Goal: Task Accomplishment & Management: Manage account settings

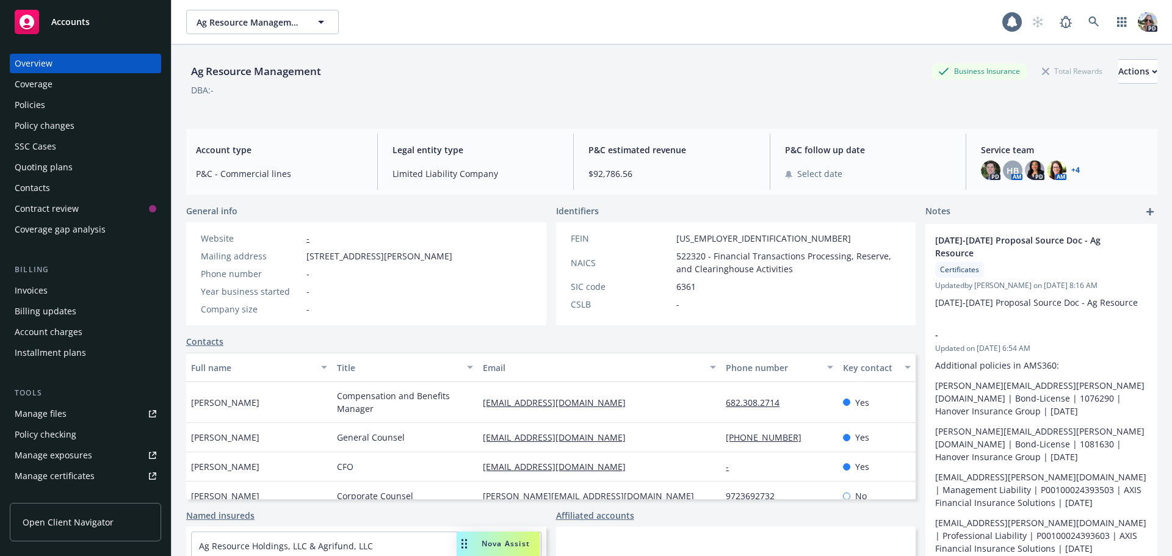
drag, startPoint x: 0, startPoint y: 0, endPoint x: 87, endPoint y: 19, distance: 89.3
click at [87, 20] on span "Accounts" at bounding box center [70, 22] width 38 height 10
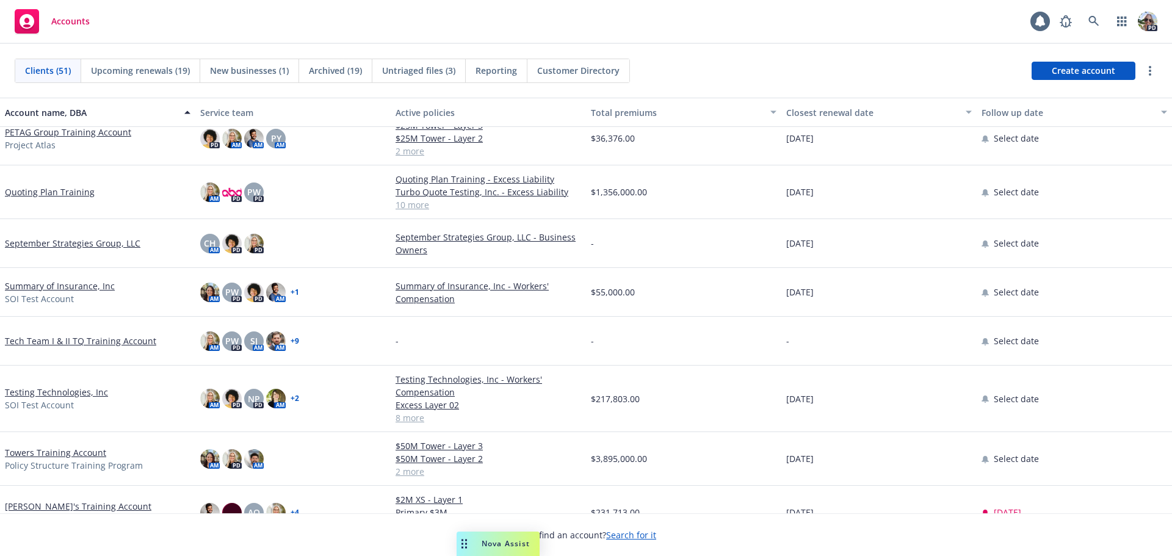
scroll to position [2147, 0]
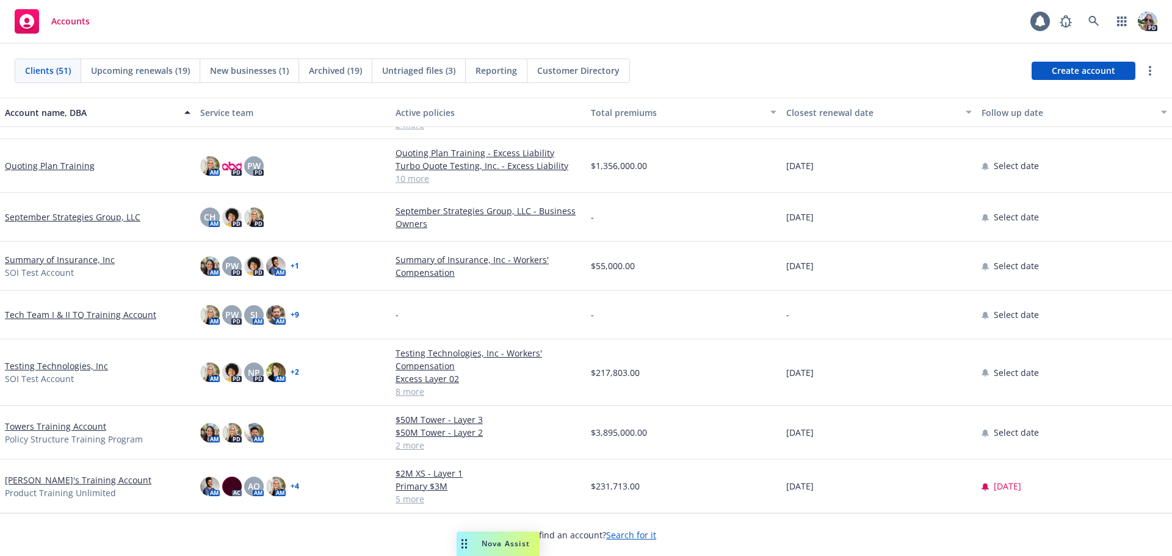
click at [54, 476] on link "[PERSON_NAME]'s Training Account" at bounding box center [78, 480] width 147 height 13
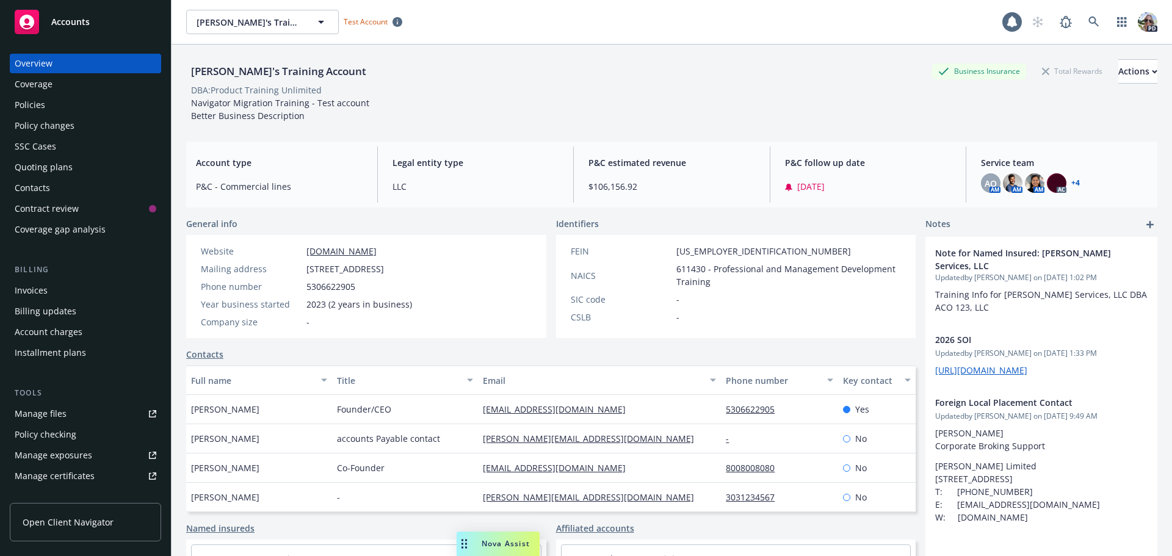
click at [40, 346] on div "Installment plans" at bounding box center [50, 353] width 71 height 20
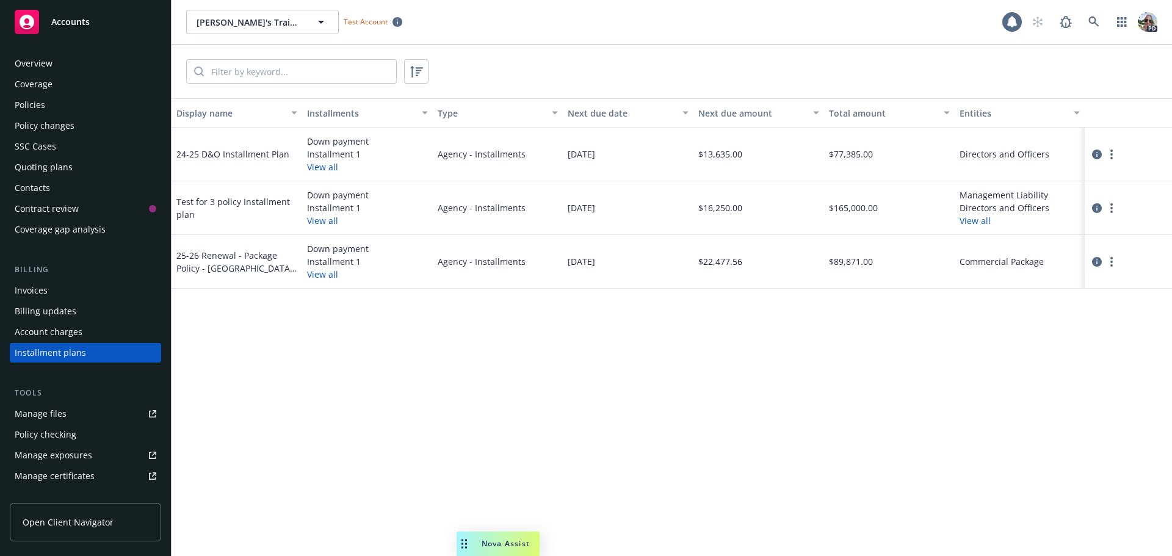
click at [31, 99] on div "Policies" at bounding box center [30, 105] width 31 height 20
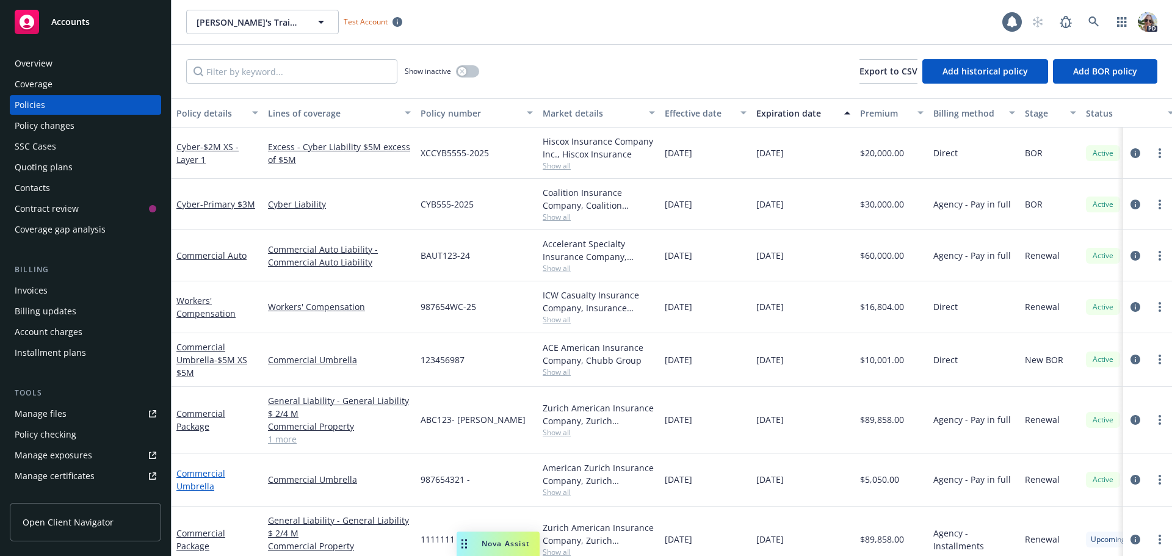
click at [206, 474] on link "Commercial Umbrella" at bounding box center [200, 480] width 49 height 24
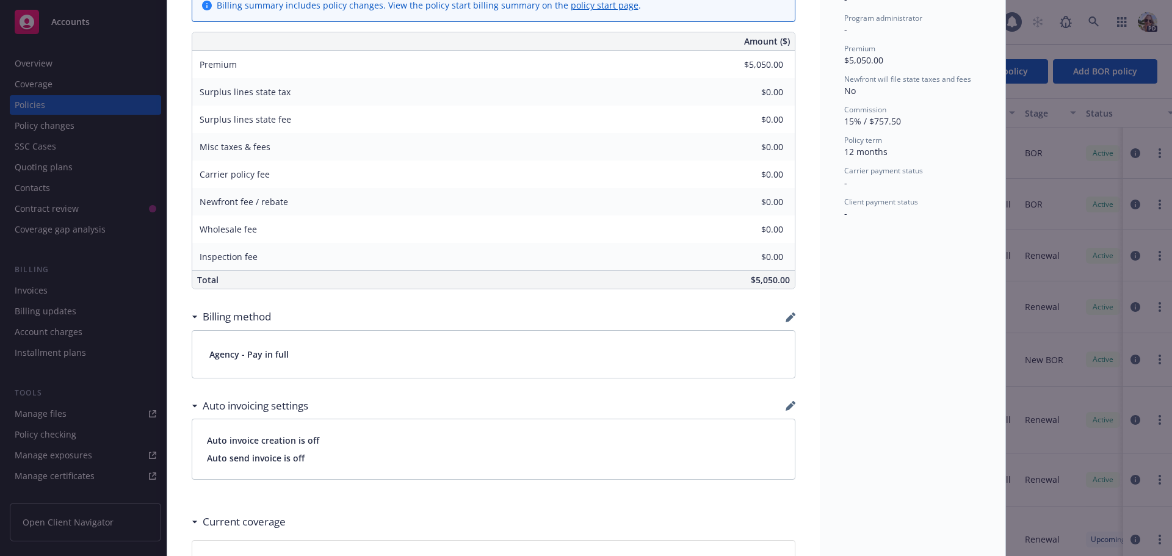
scroll to position [488, 0]
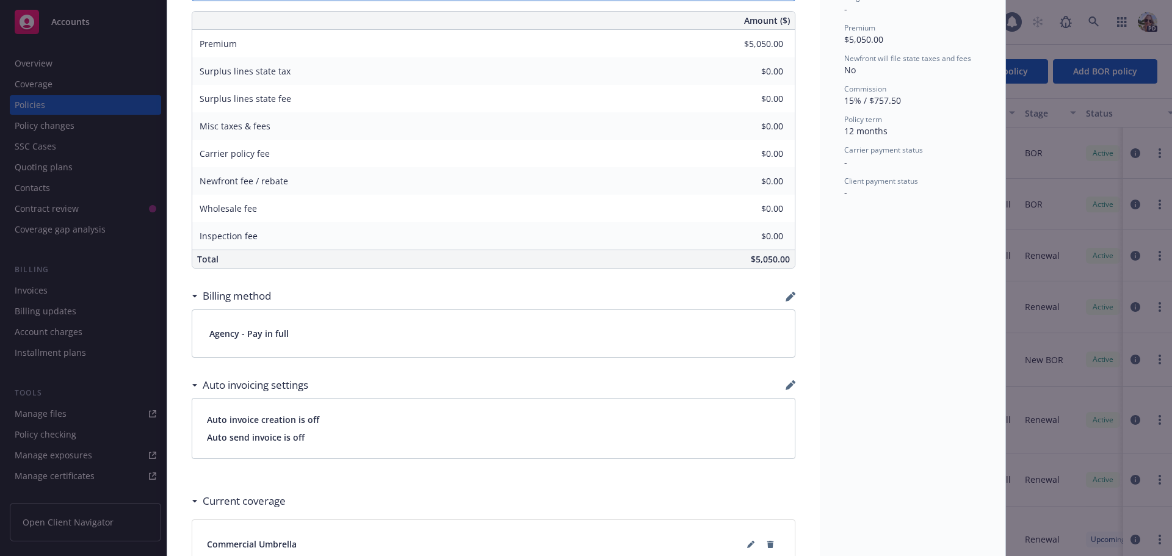
click at [238, 334] on div "Agency - Pay in full" at bounding box center [493, 333] width 603 height 47
click at [791, 294] on icon "button" at bounding box center [793, 294] width 4 height 4
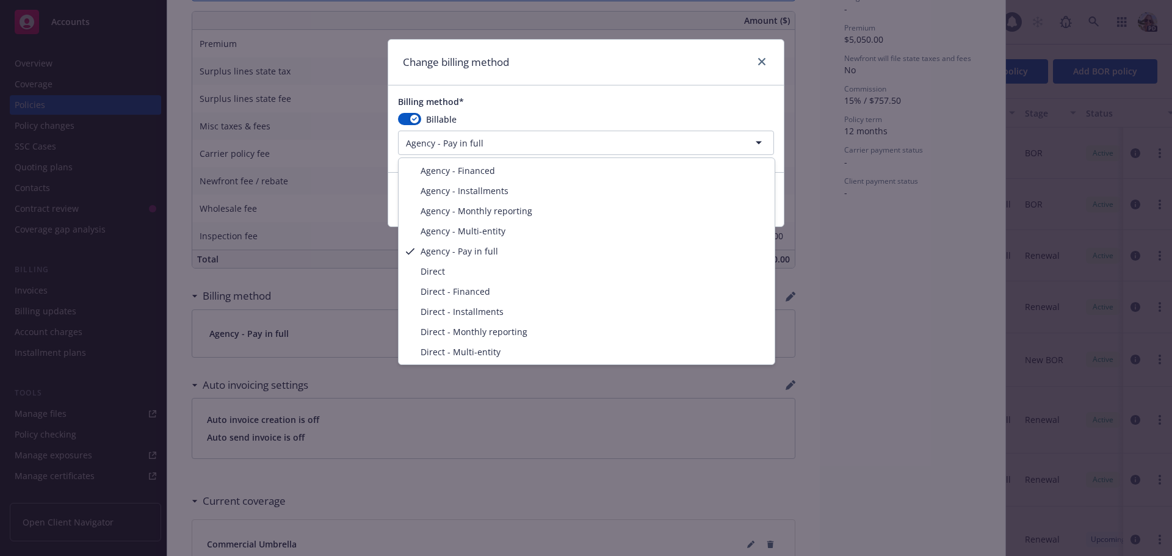
click at [496, 142] on html "Accounts Overview Coverage Policies Policy changes SSC Cases Quoting plans Cont…" at bounding box center [586, 278] width 1172 height 556
select select "AGENCY_INSTALLMENTS"
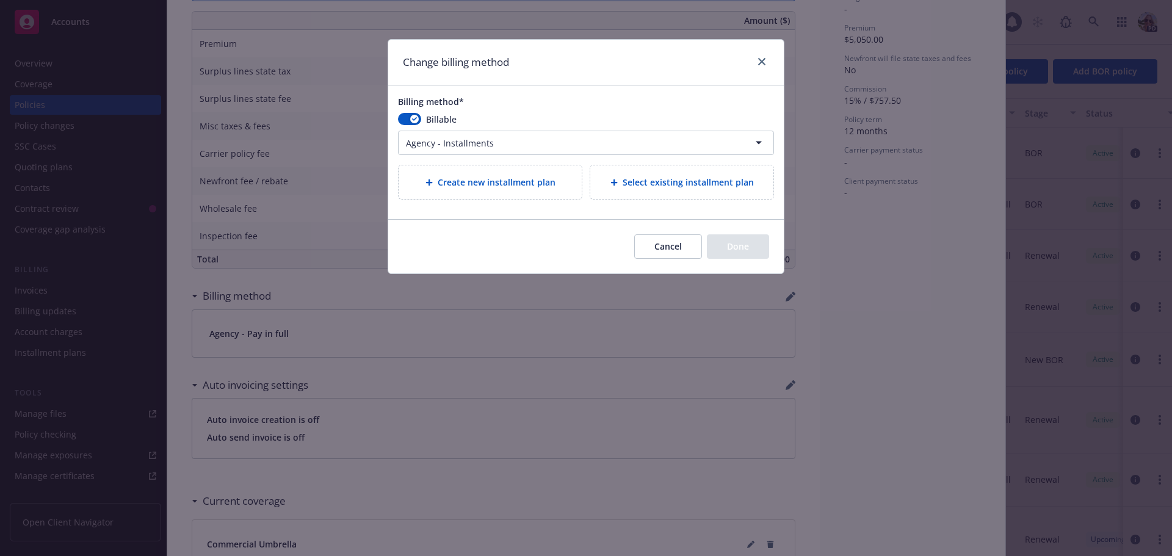
click at [495, 184] on span "Create new installment plan" at bounding box center [497, 182] width 118 height 13
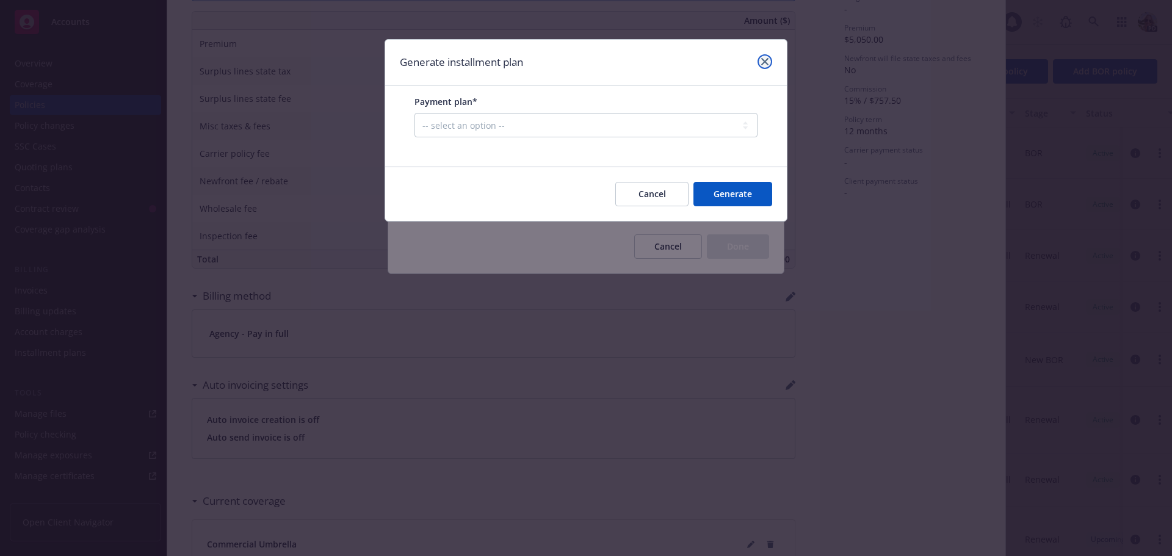
click at [762, 60] on icon "close" at bounding box center [764, 61] width 7 height 7
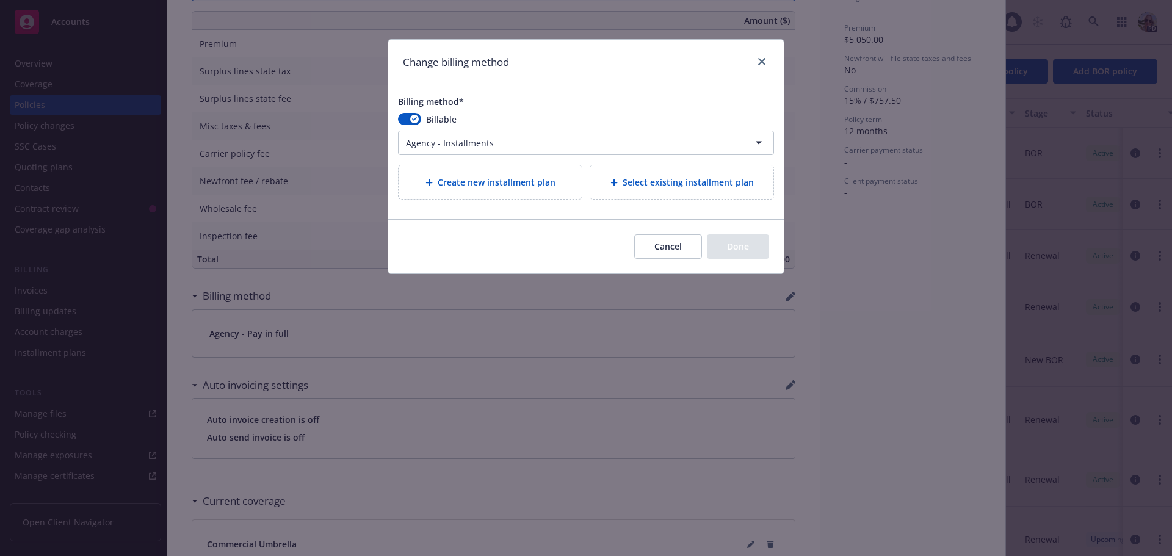
click at [662, 183] on span "Select existing installment plan" at bounding box center [688, 182] width 131 height 13
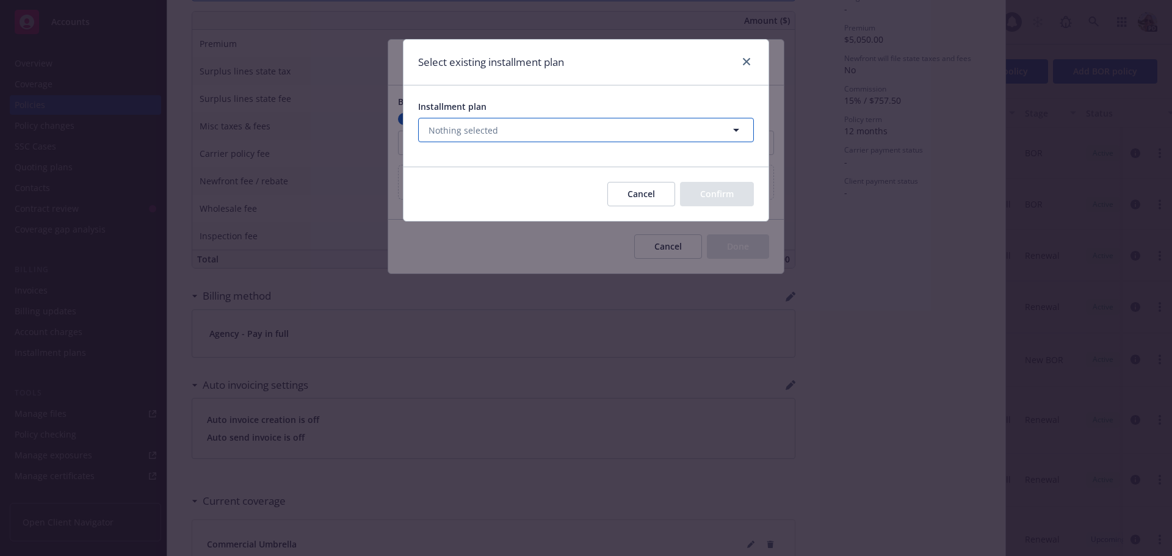
click at [508, 128] on button "Nothing selected" at bounding box center [586, 130] width 336 height 24
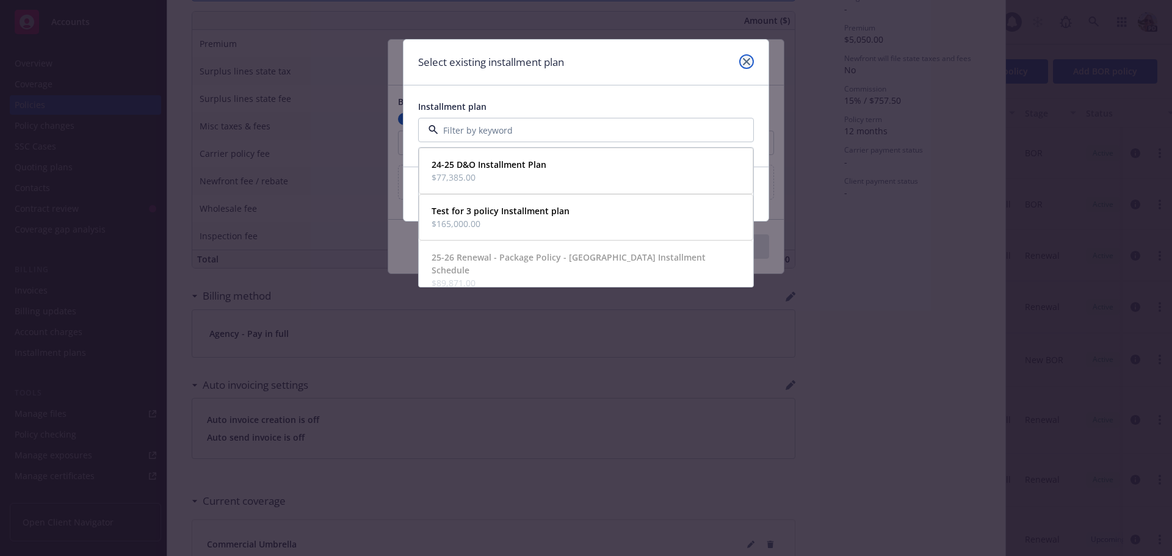
click at [745, 65] on icon "close" at bounding box center [746, 61] width 7 height 7
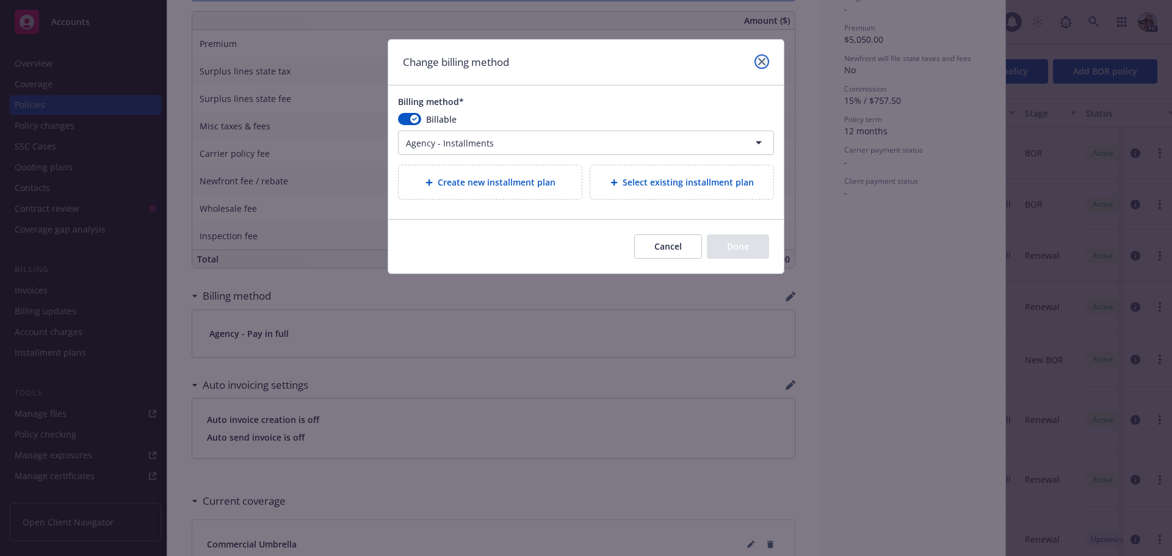
click at [763, 57] on link "close" at bounding box center [762, 61] width 15 height 15
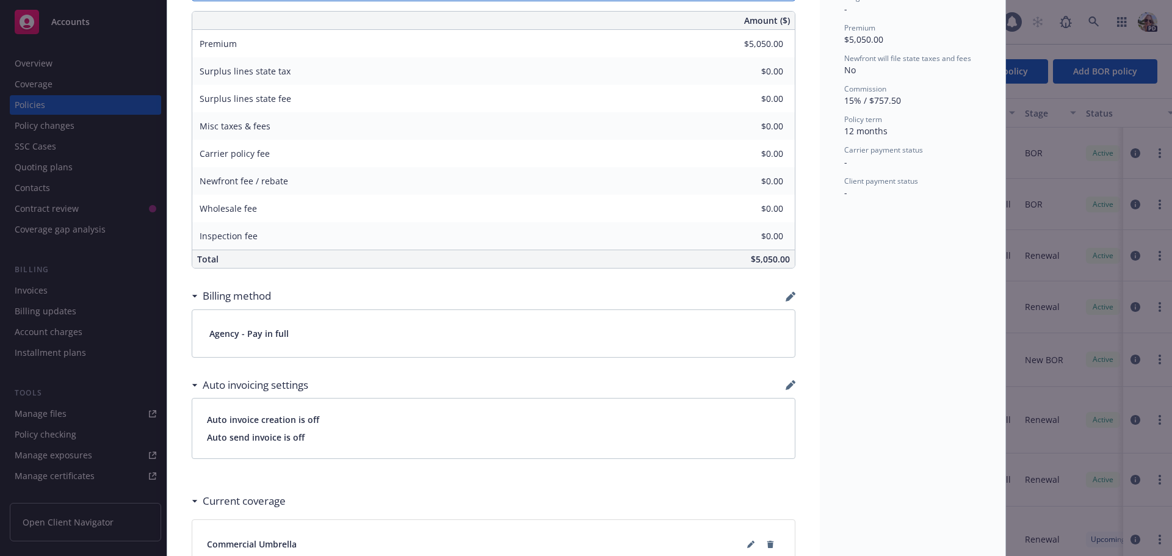
click at [113, 103] on div "Policy Commercial Umbrella Add internal notes here... View claims View schedule…" at bounding box center [586, 278] width 1172 height 556
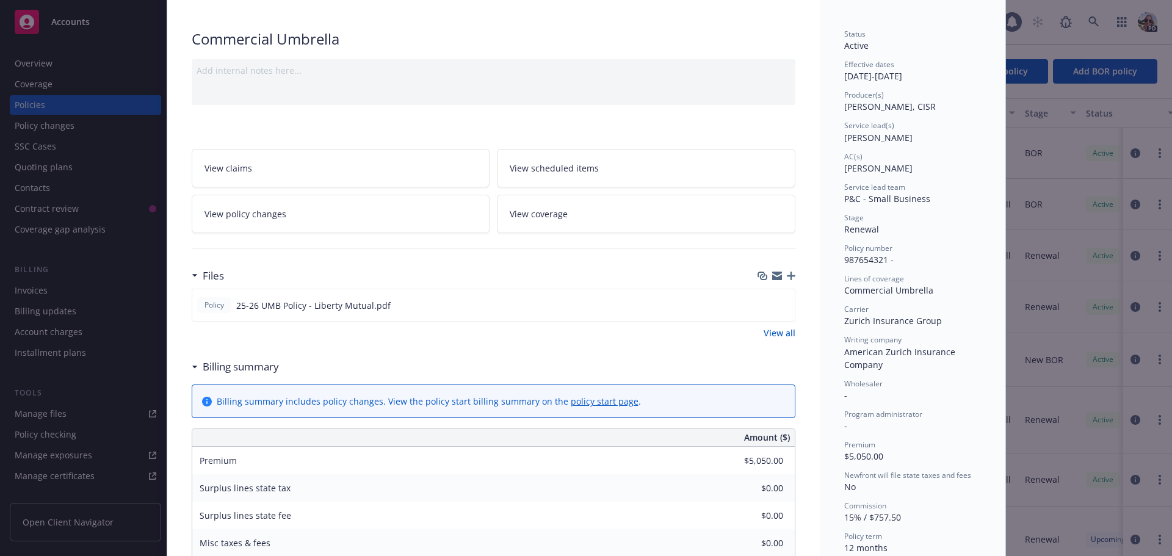
scroll to position [61, 0]
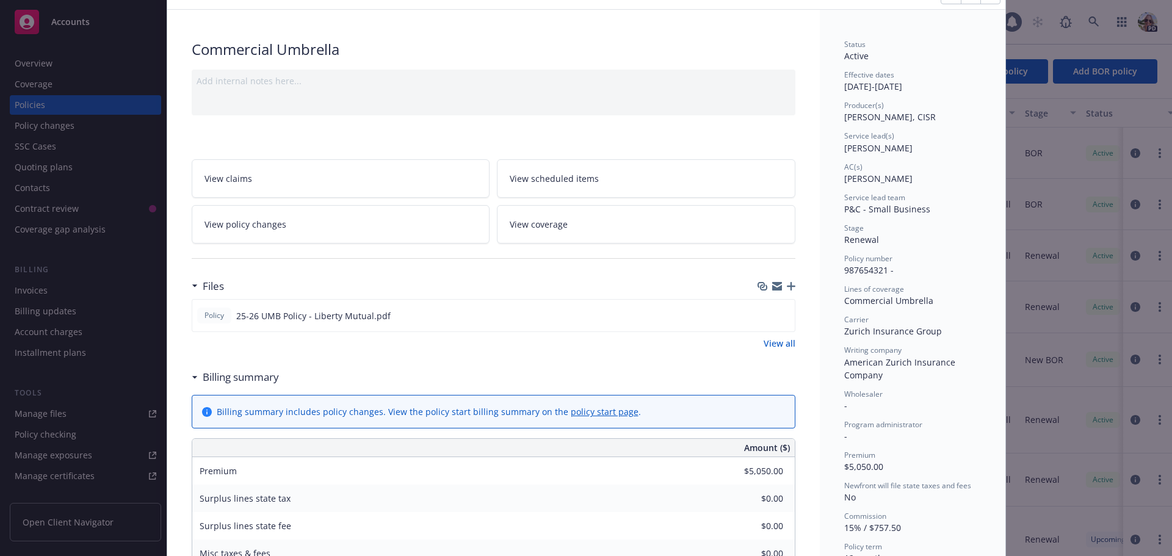
click at [32, 355] on div "Policy Commercial Umbrella Add internal notes here... View claims View schedule…" at bounding box center [586, 278] width 1172 height 556
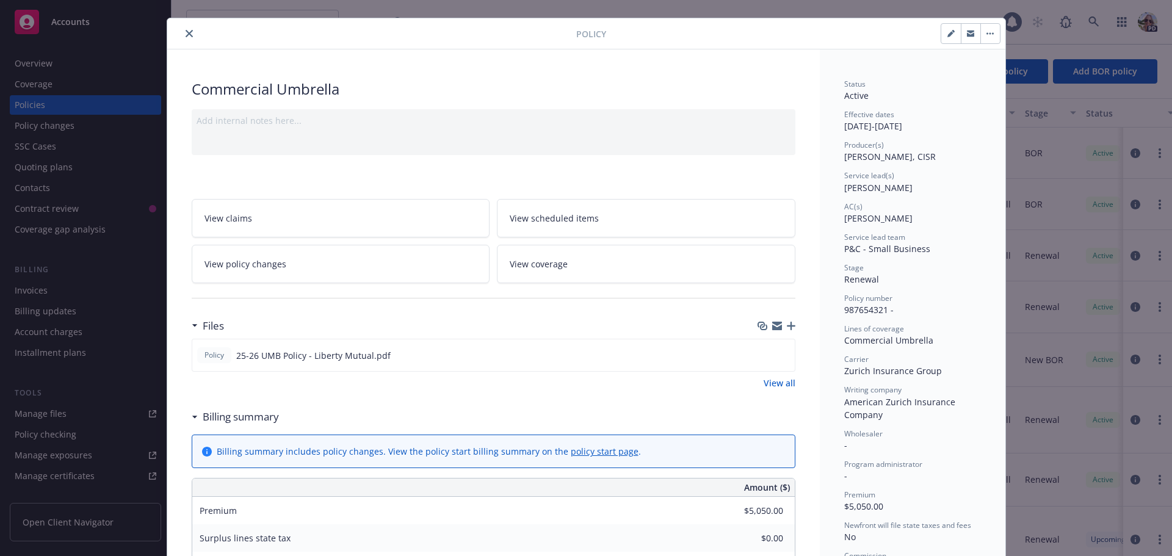
scroll to position [0, 0]
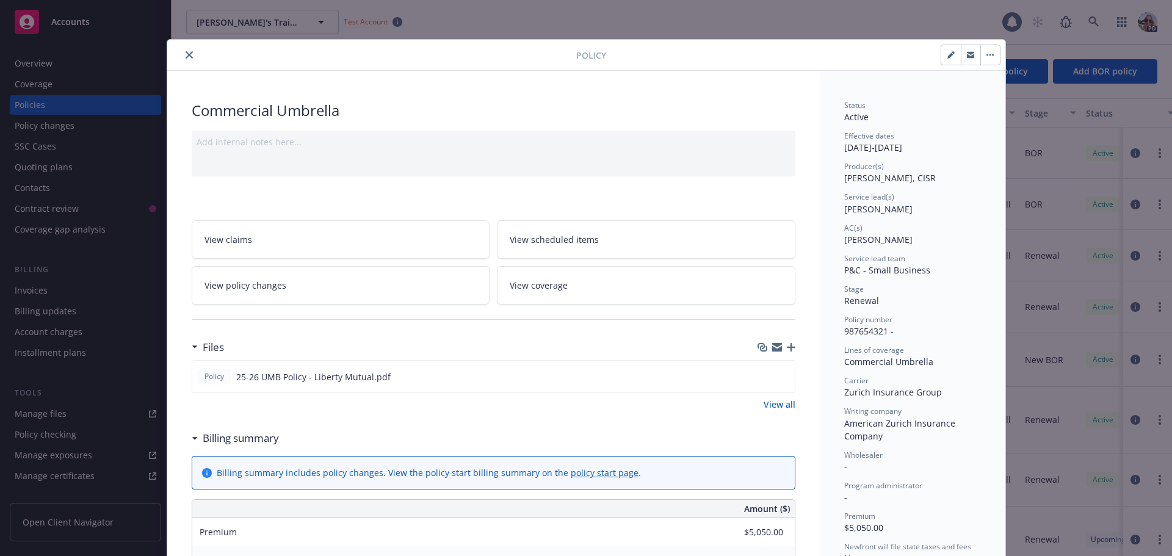
click at [186, 53] on icon "close" at bounding box center [189, 54] width 7 height 7
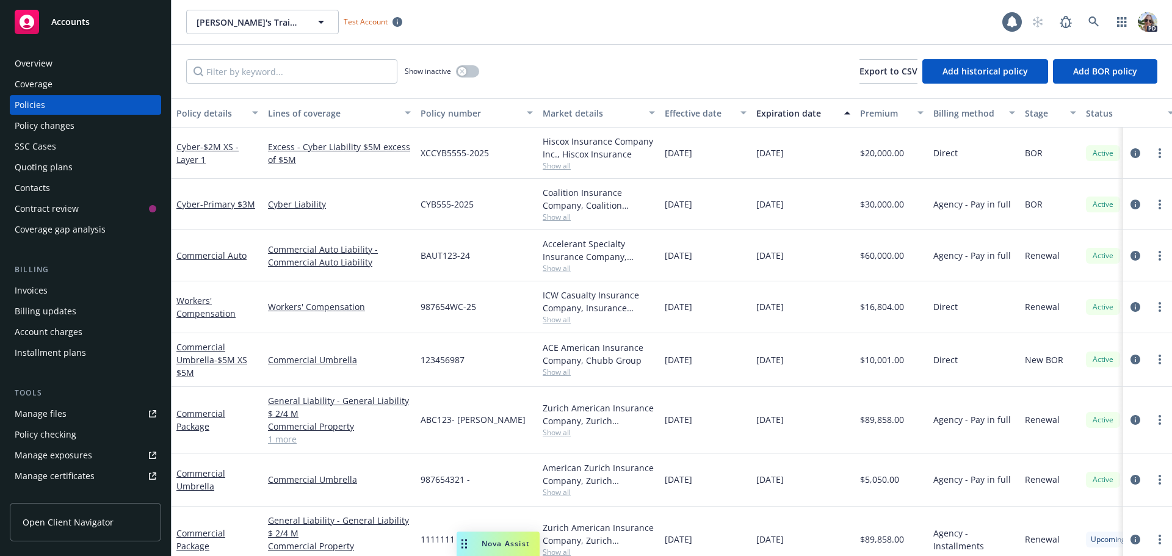
click at [29, 292] on div "Invoices" at bounding box center [31, 291] width 33 height 20
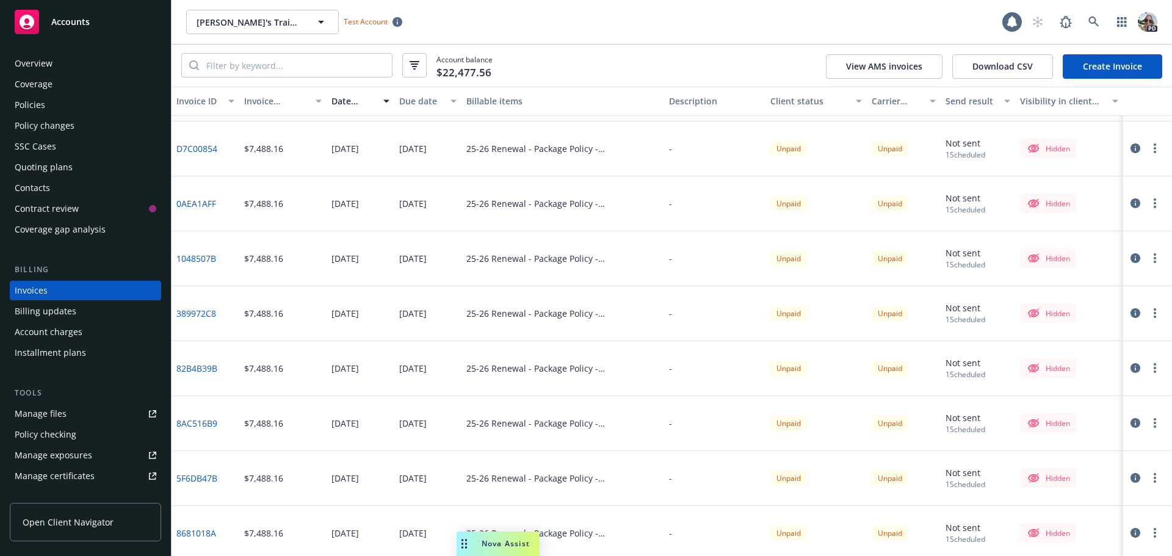
scroll to position [109, 0]
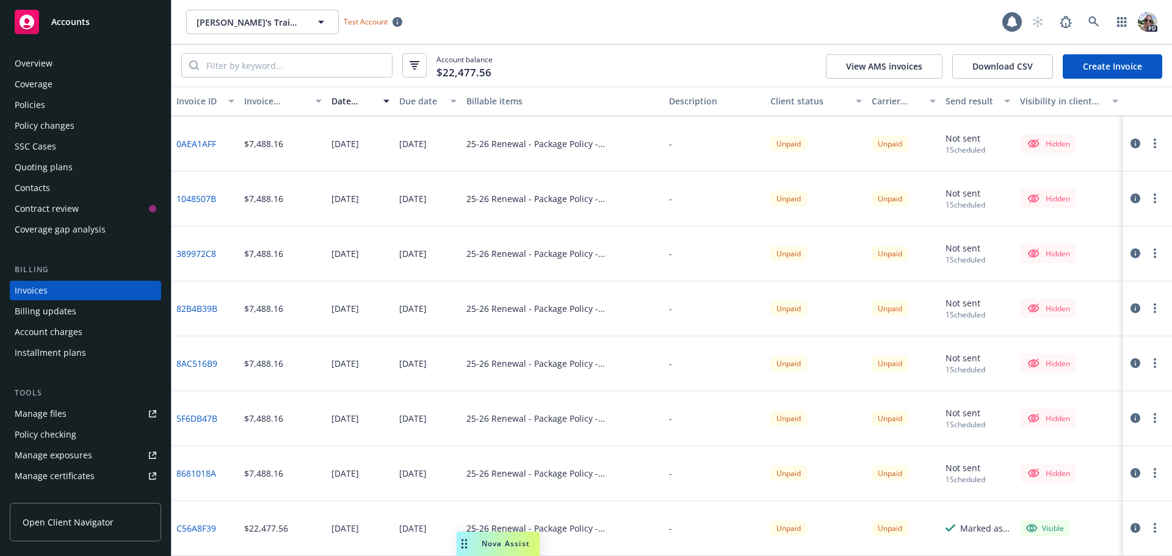
click at [1148, 525] on button "button" at bounding box center [1155, 528] width 15 height 15
click at [1040, 513] on link "Void" at bounding box center [1084, 512] width 156 height 24
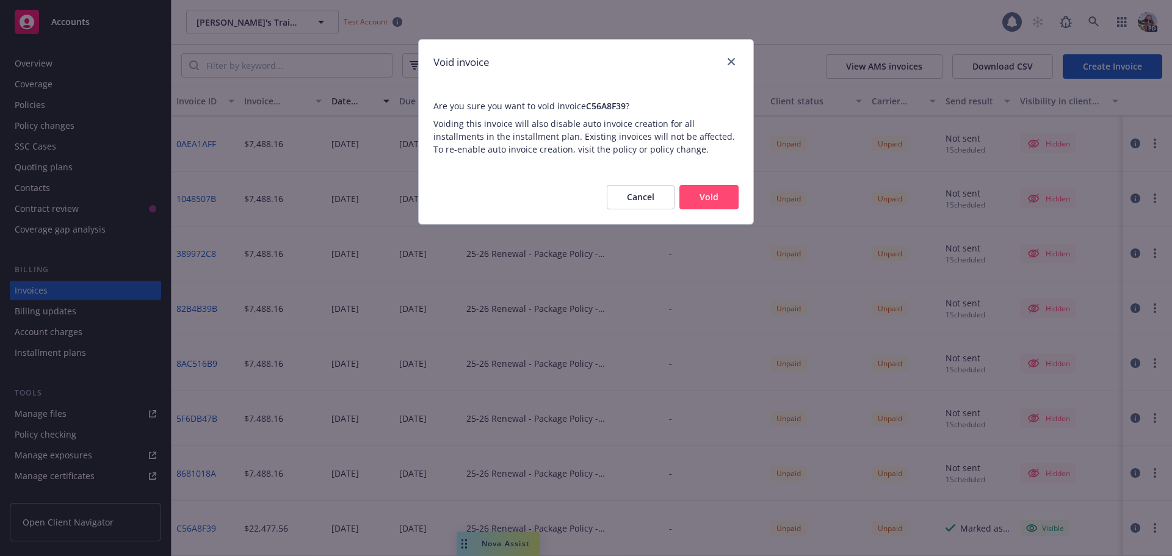
click at [707, 194] on button "Void" at bounding box center [709, 197] width 59 height 24
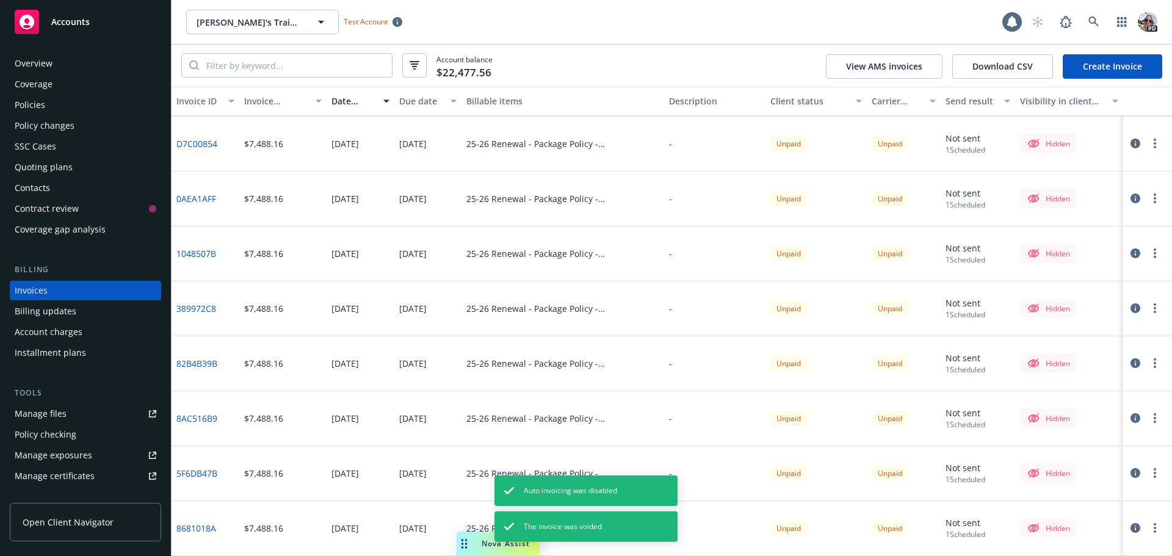
scroll to position [54, 0]
click at [1154, 530] on icon "button" at bounding box center [1155, 528] width 2 height 10
click at [1039, 504] on link "Void" at bounding box center [1084, 512] width 156 height 24
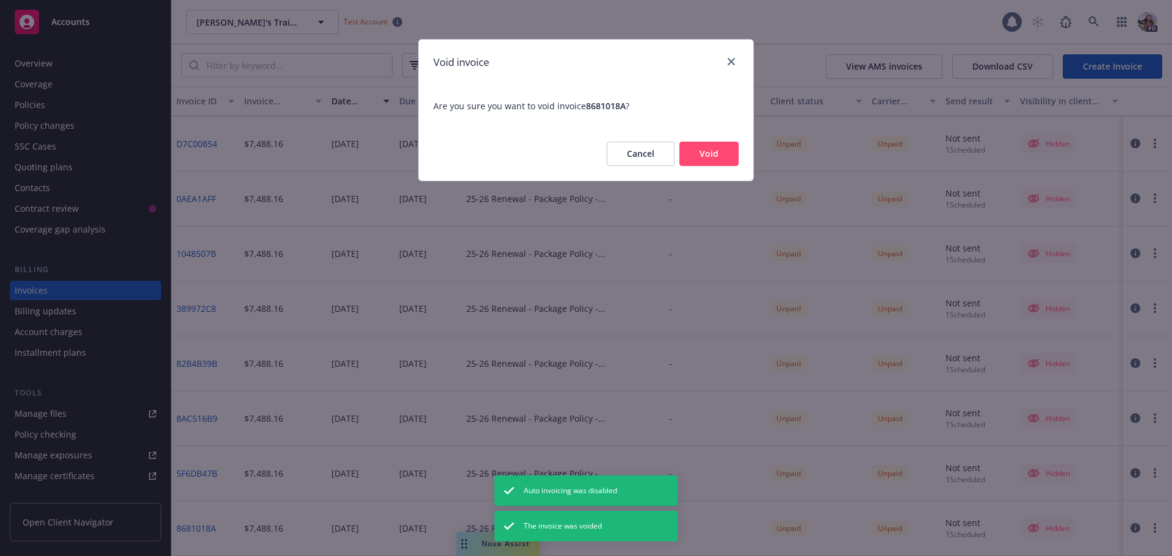
click at [695, 158] on button "Void" at bounding box center [709, 154] width 59 height 24
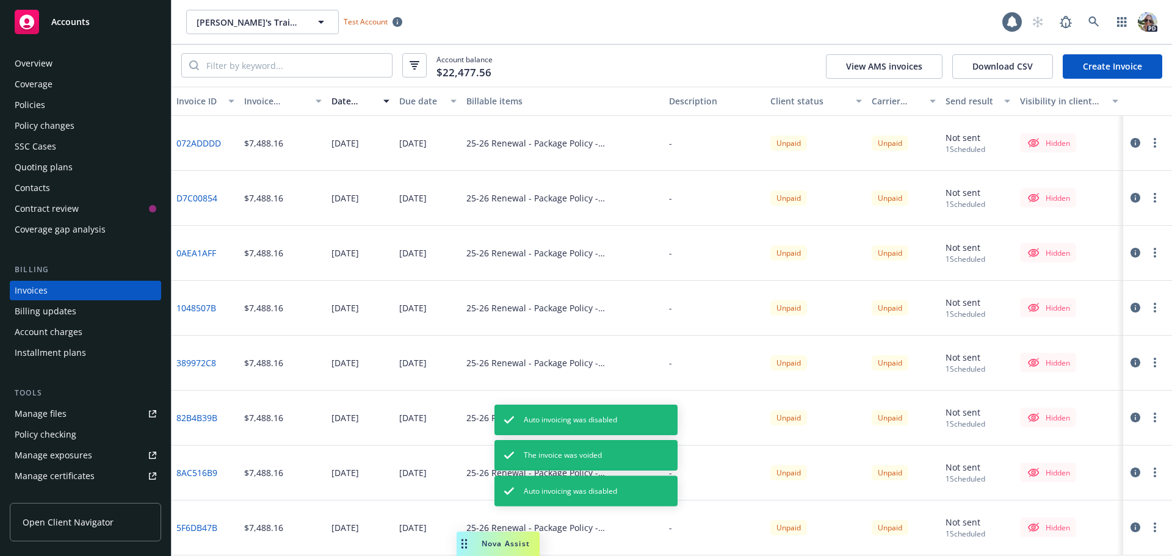
scroll to position [0, 0]
click at [1155, 139] on circle "button" at bounding box center [1155, 139] width 2 height 2
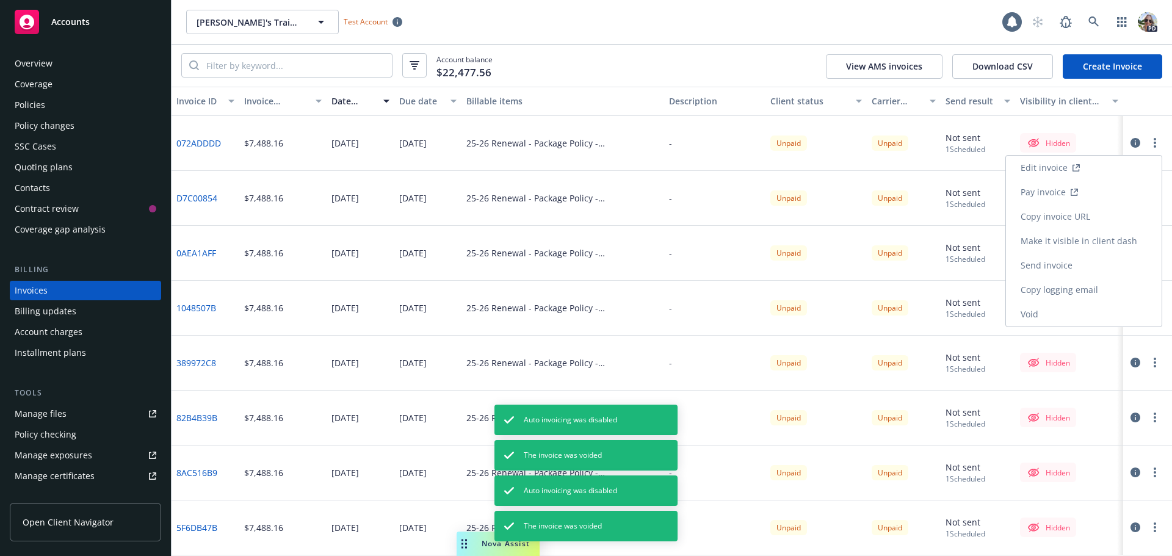
click at [1037, 320] on link "Void" at bounding box center [1084, 314] width 156 height 24
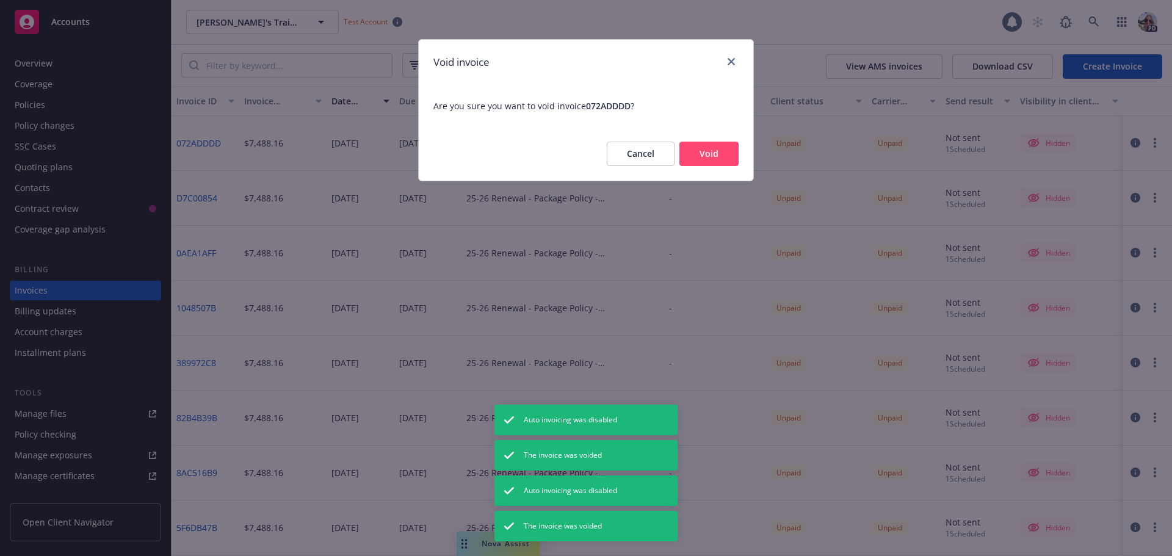
click at [726, 158] on button "Void" at bounding box center [709, 154] width 59 height 24
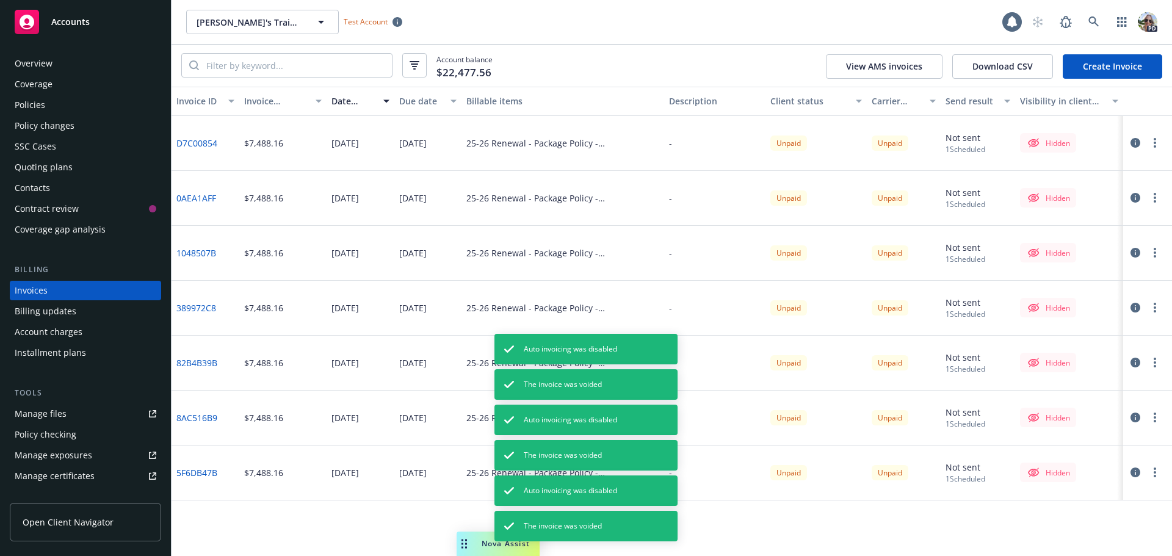
click at [1155, 142] on icon "button" at bounding box center [1155, 143] width 2 height 10
drag, startPoint x: 1021, startPoint y: 314, endPoint x: 1018, endPoint y: 305, distance: 9.1
click at [1021, 314] on link "Void" at bounding box center [1084, 314] width 156 height 24
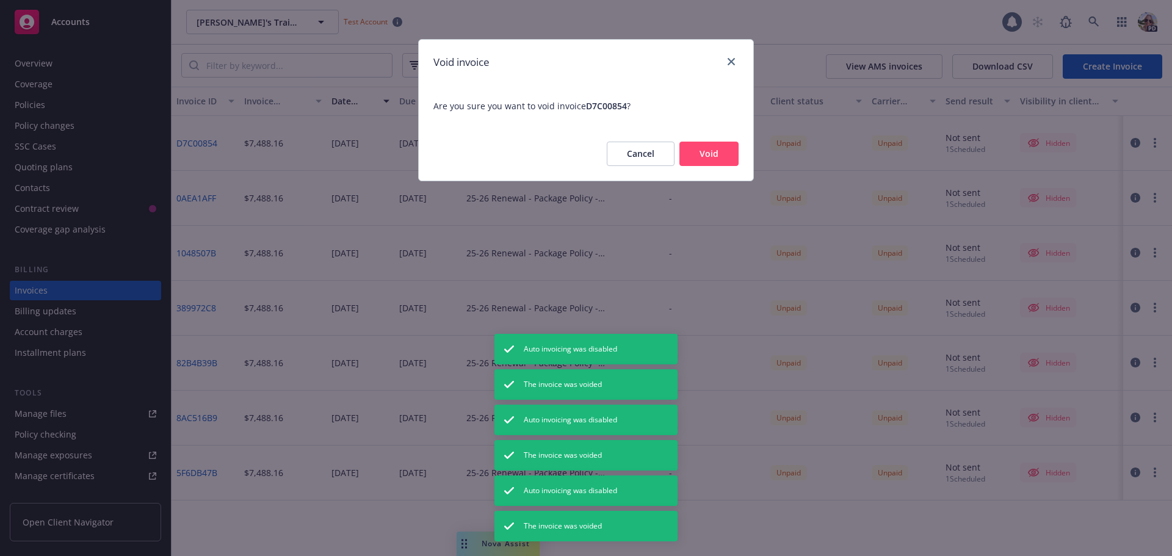
click at [716, 159] on button "Void" at bounding box center [709, 154] width 59 height 24
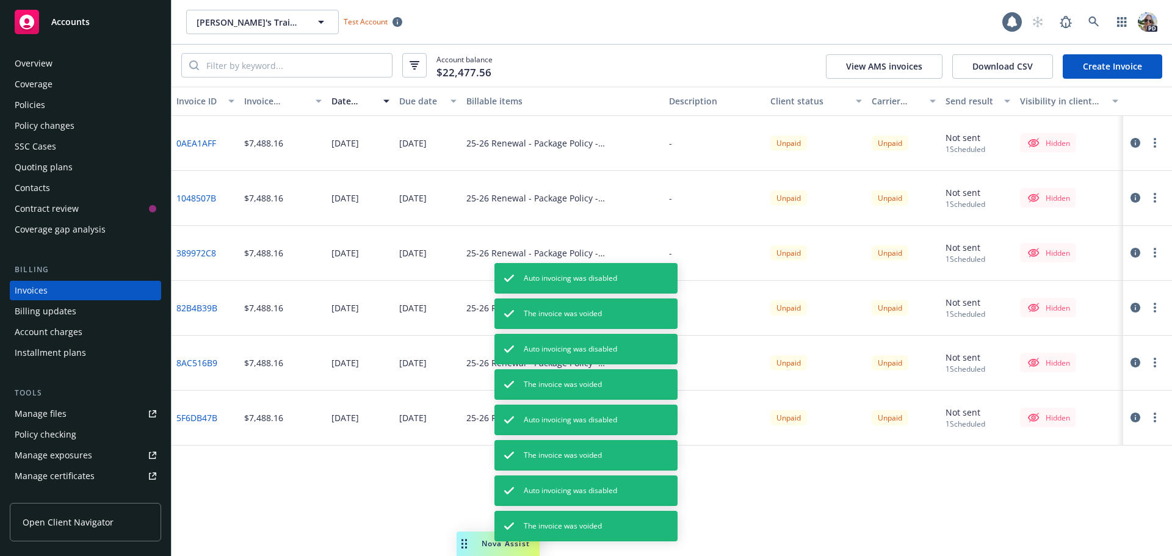
click at [1154, 423] on icon "button" at bounding box center [1155, 418] width 2 height 10
click at [1036, 406] on link "Void" at bounding box center [1093, 402] width 156 height 24
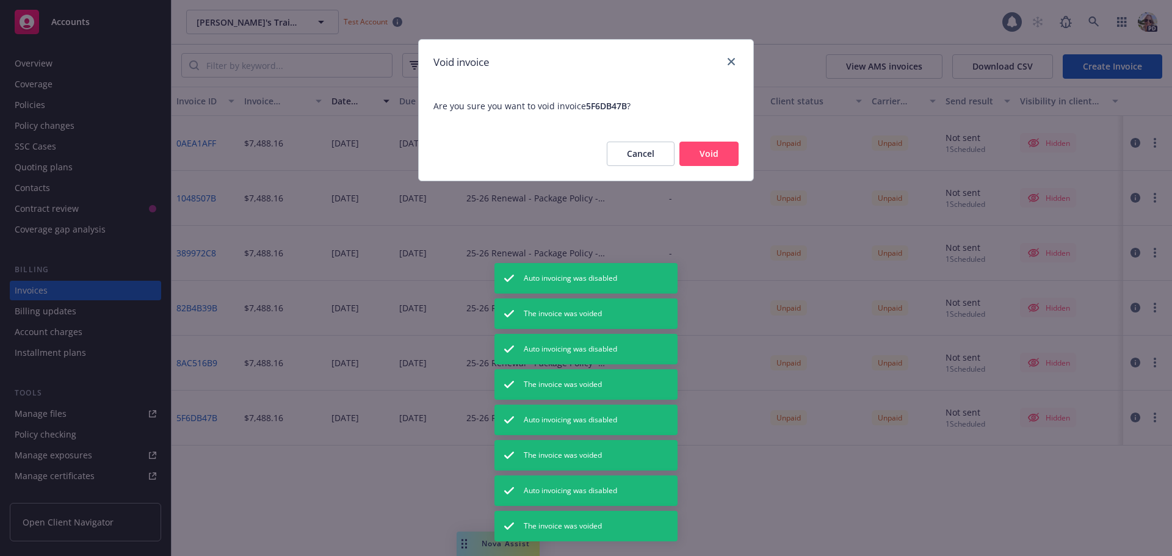
click at [726, 150] on button "Void" at bounding box center [709, 154] width 59 height 24
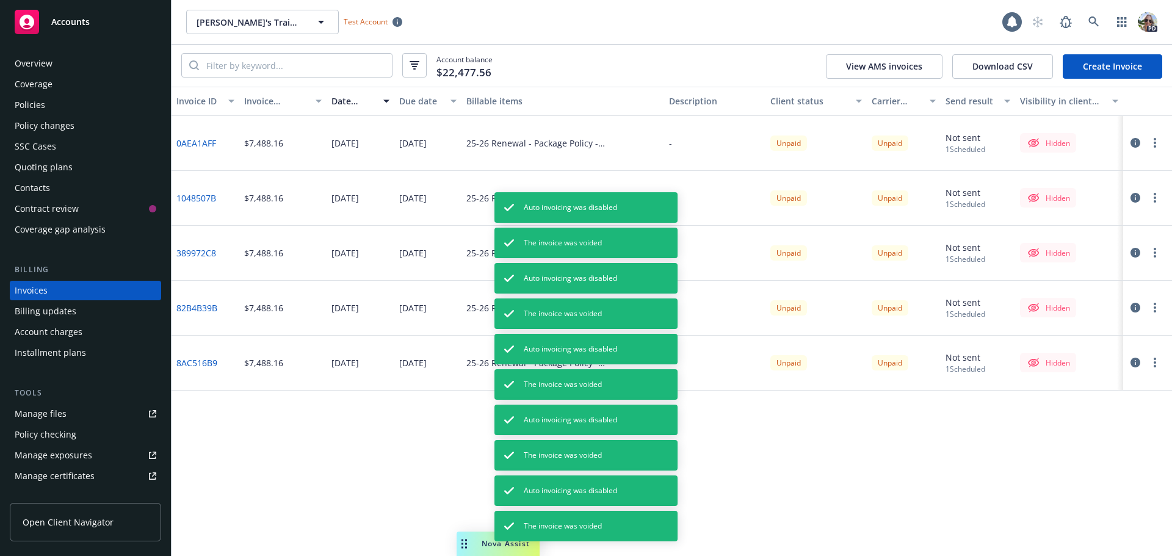
drag, startPoint x: 1151, startPoint y: 360, endPoint x: 1166, endPoint y: 361, distance: 14.7
click at [1152, 360] on button "button" at bounding box center [1155, 362] width 15 height 15
click at [1026, 531] on link "Void" at bounding box center [1084, 534] width 156 height 24
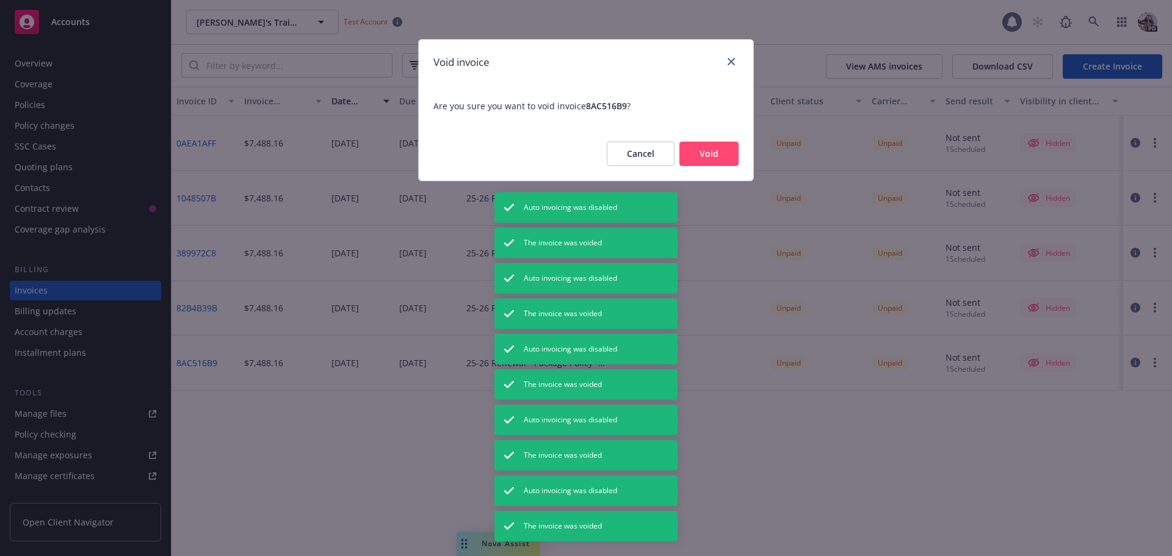
click at [718, 154] on button "Void" at bounding box center [709, 154] width 59 height 24
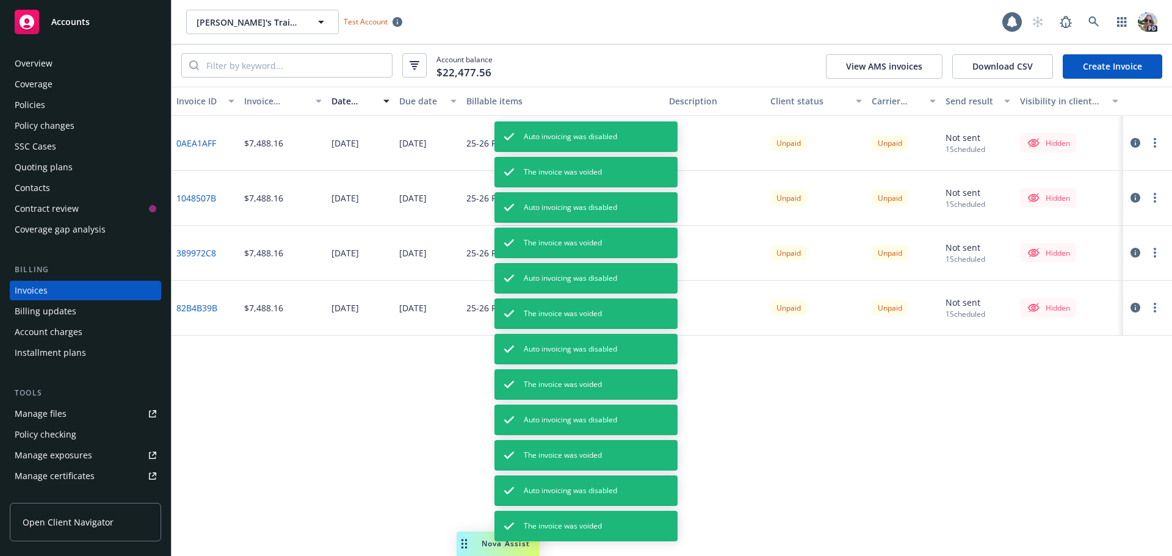
click at [1156, 314] on button "button" at bounding box center [1155, 307] width 15 height 15
drag, startPoint x: 1036, startPoint y: 479, endPoint x: 1021, endPoint y: 455, distance: 28.0
click at [1036, 479] on link "Void" at bounding box center [1084, 479] width 156 height 24
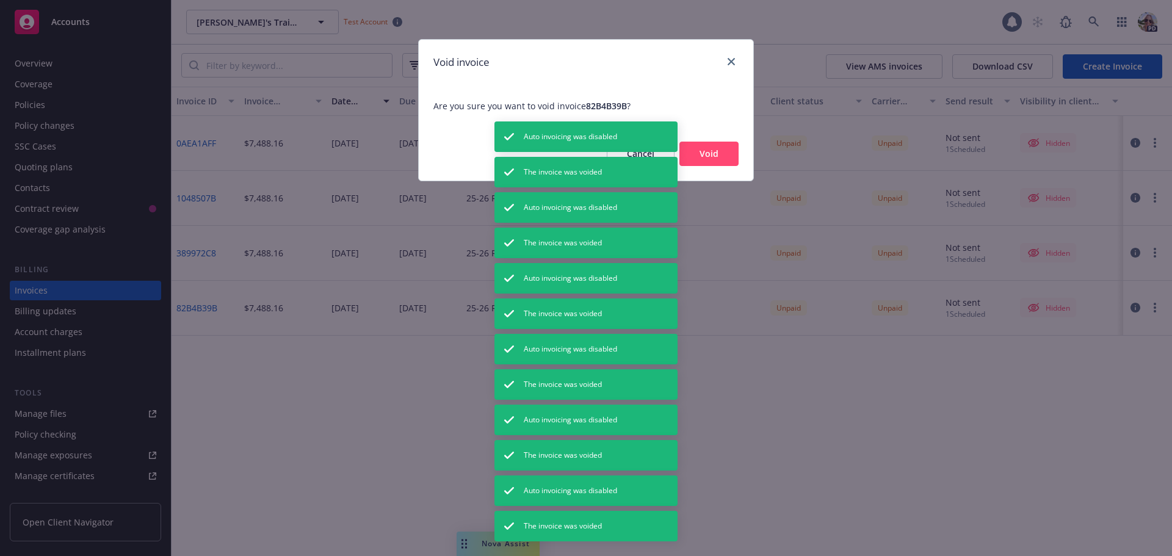
click at [705, 149] on button "Void" at bounding box center [709, 154] width 59 height 24
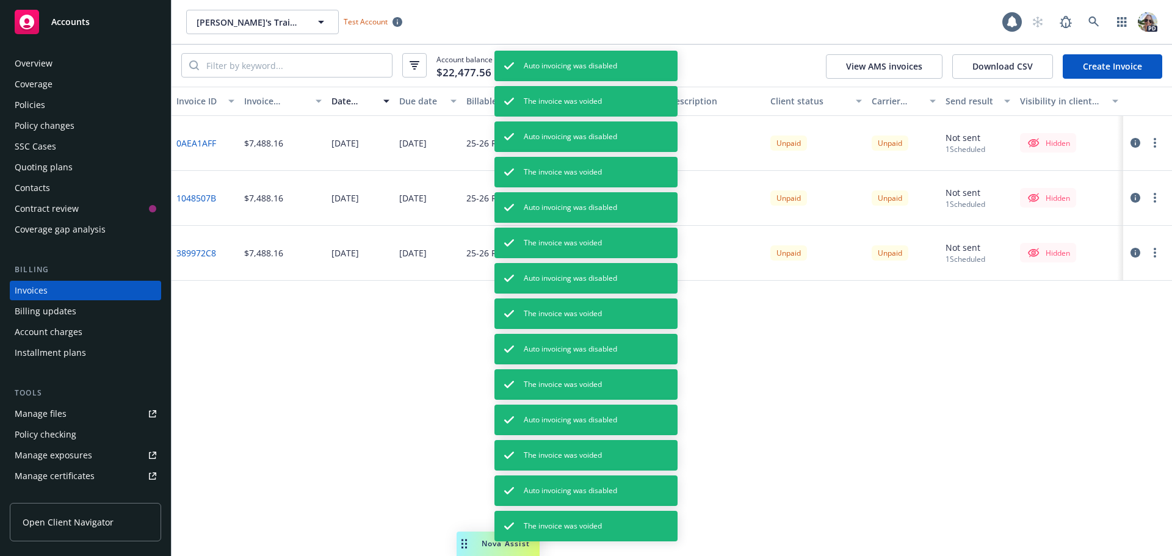
click at [1152, 252] on button "button" at bounding box center [1155, 252] width 15 height 15
drag, startPoint x: 1022, startPoint y: 419, endPoint x: 1014, endPoint y: 414, distance: 9.7
click at [1020, 419] on link "Void" at bounding box center [1084, 424] width 156 height 24
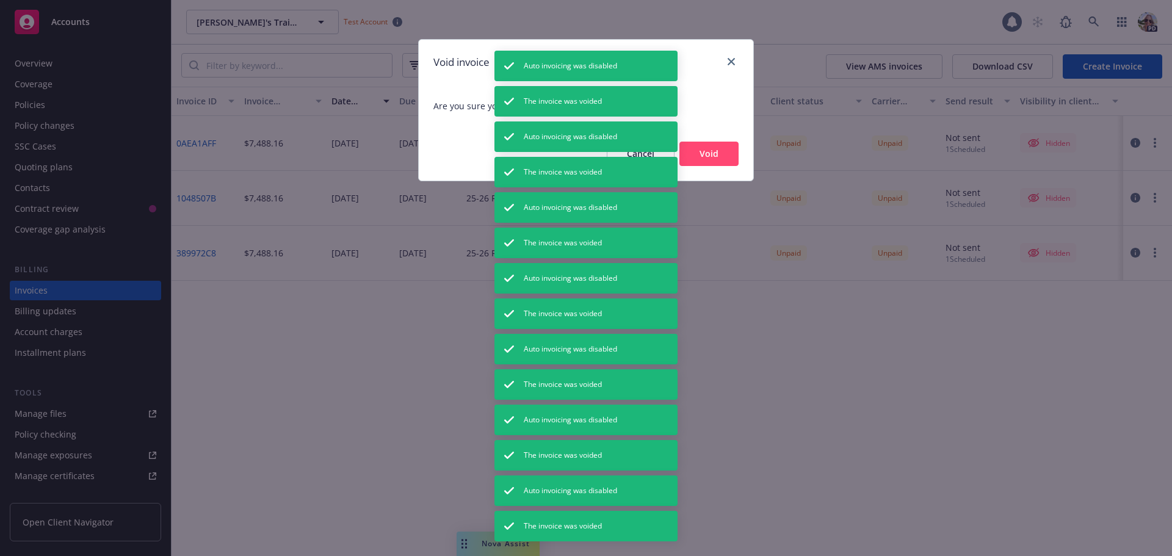
click at [699, 151] on button "Void" at bounding box center [709, 154] width 59 height 24
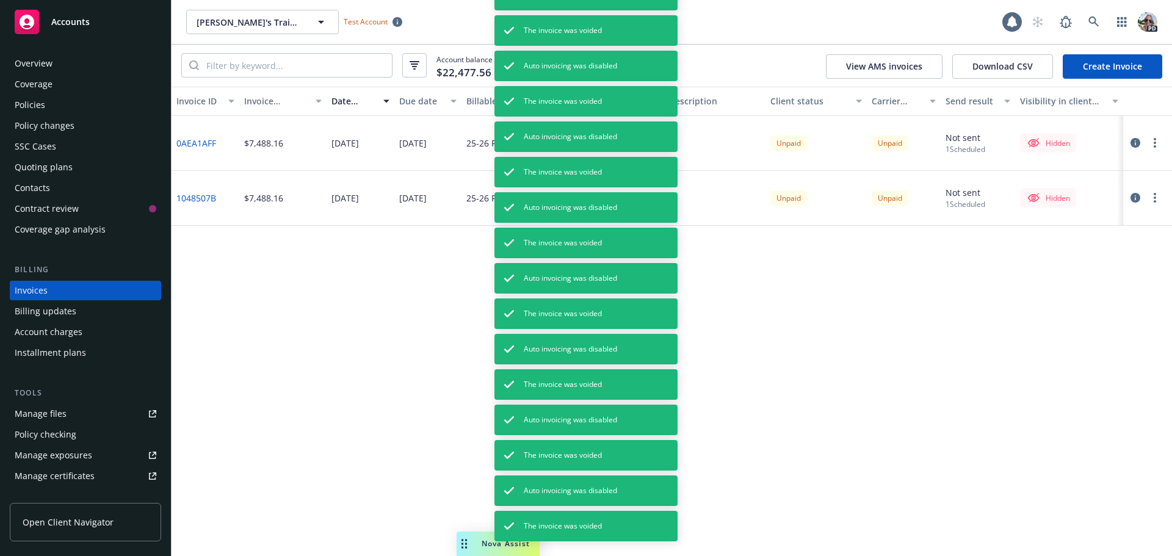
click at [1157, 202] on button "button" at bounding box center [1155, 197] width 15 height 15
click at [1039, 369] on link "Void" at bounding box center [1084, 369] width 156 height 24
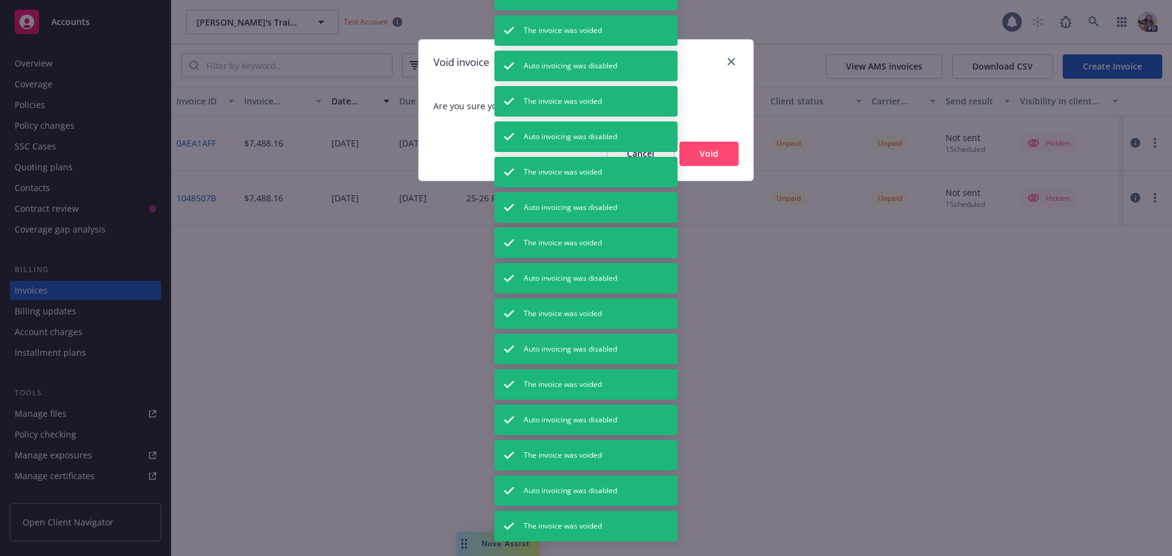
click at [720, 156] on button "Void" at bounding box center [709, 154] width 59 height 24
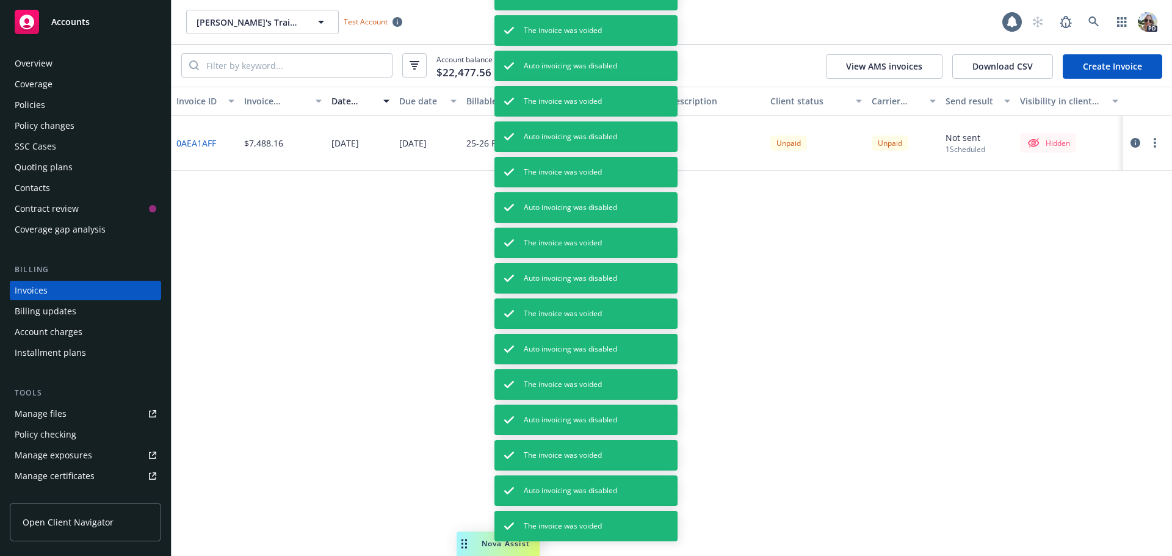
click at [1156, 140] on circle "button" at bounding box center [1155, 139] width 2 height 2
click at [1057, 316] on link "Void" at bounding box center [1084, 314] width 156 height 24
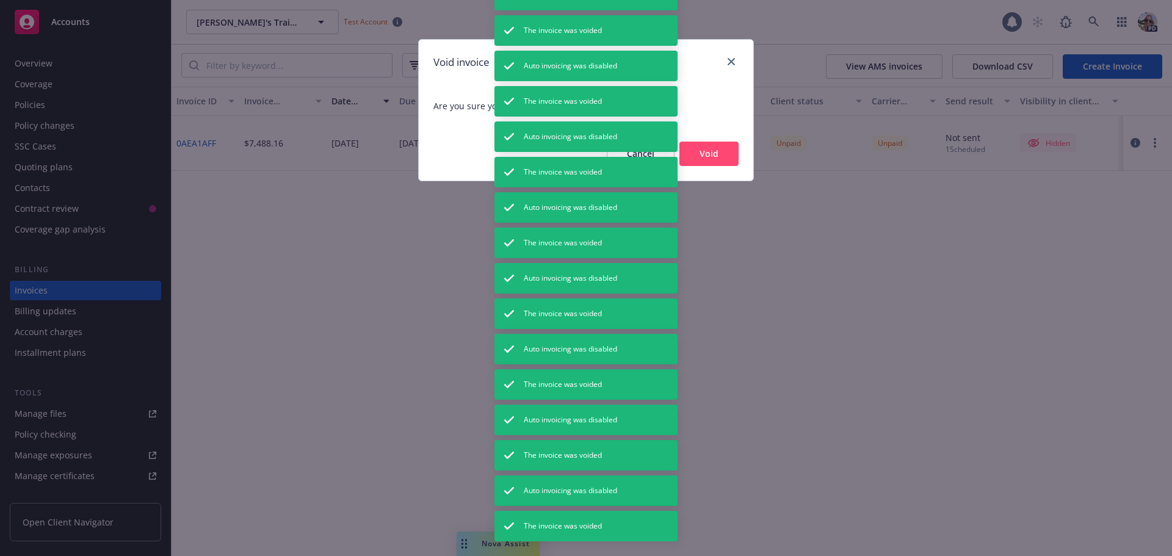
click at [728, 150] on button "Void" at bounding box center [709, 154] width 59 height 24
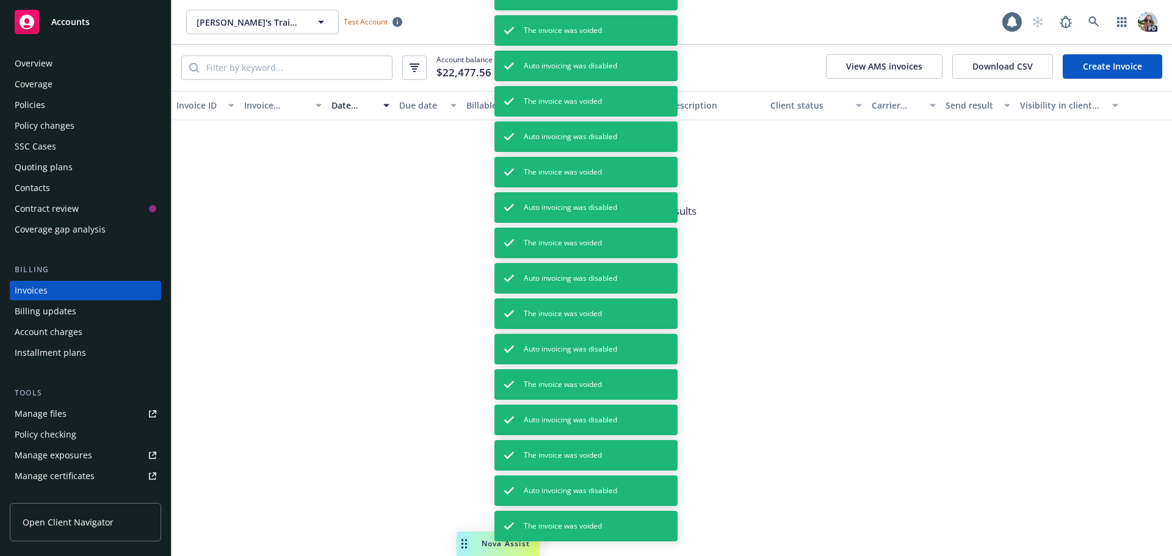
click at [40, 352] on div "Installment plans" at bounding box center [50, 353] width 71 height 20
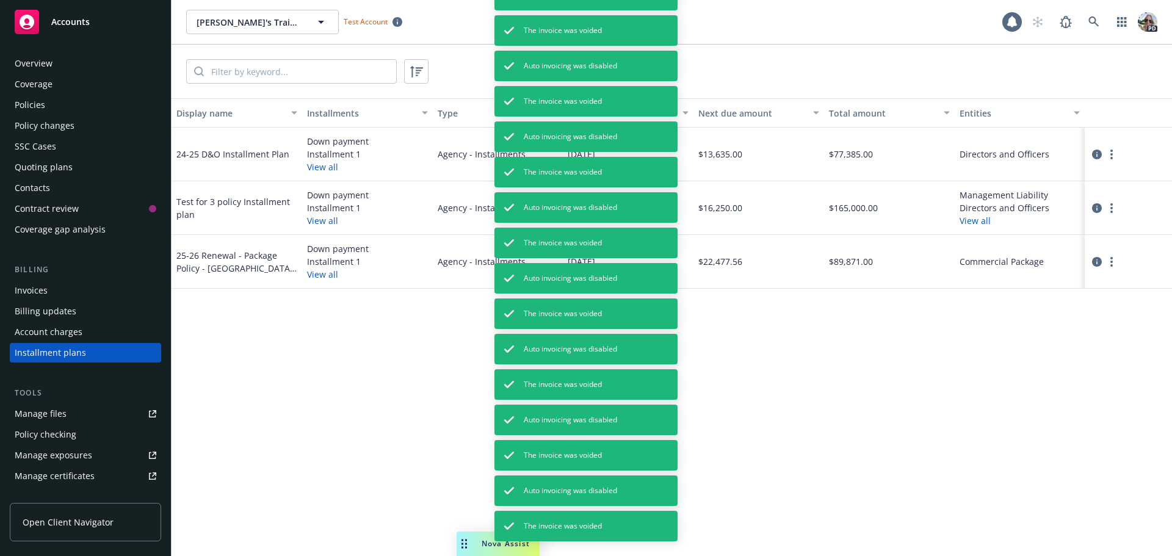
scroll to position [56, 0]
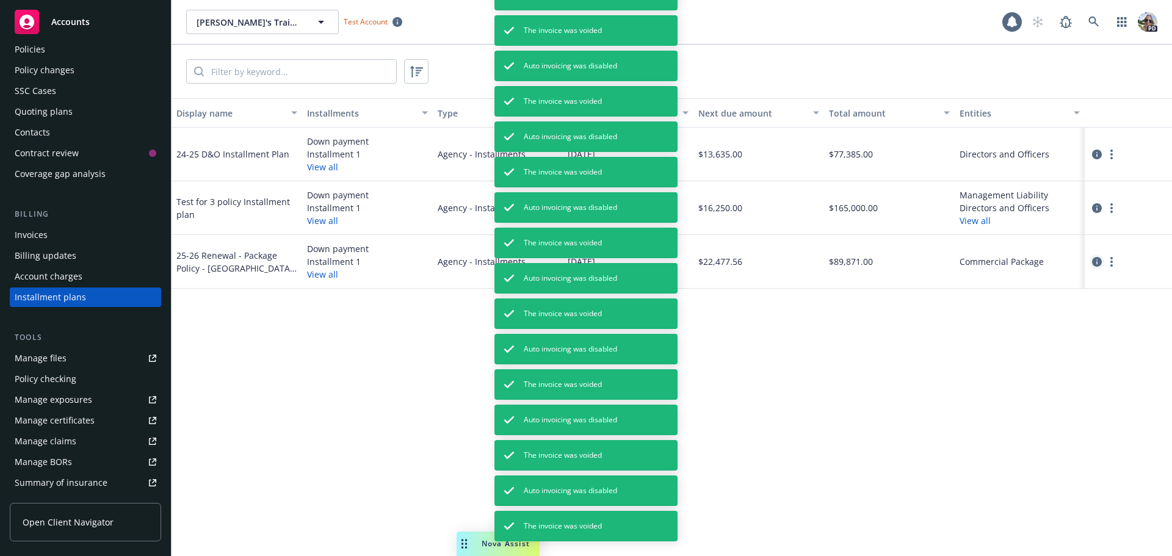
click at [1092, 261] on link "circleInformation" at bounding box center [1097, 262] width 15 height 15
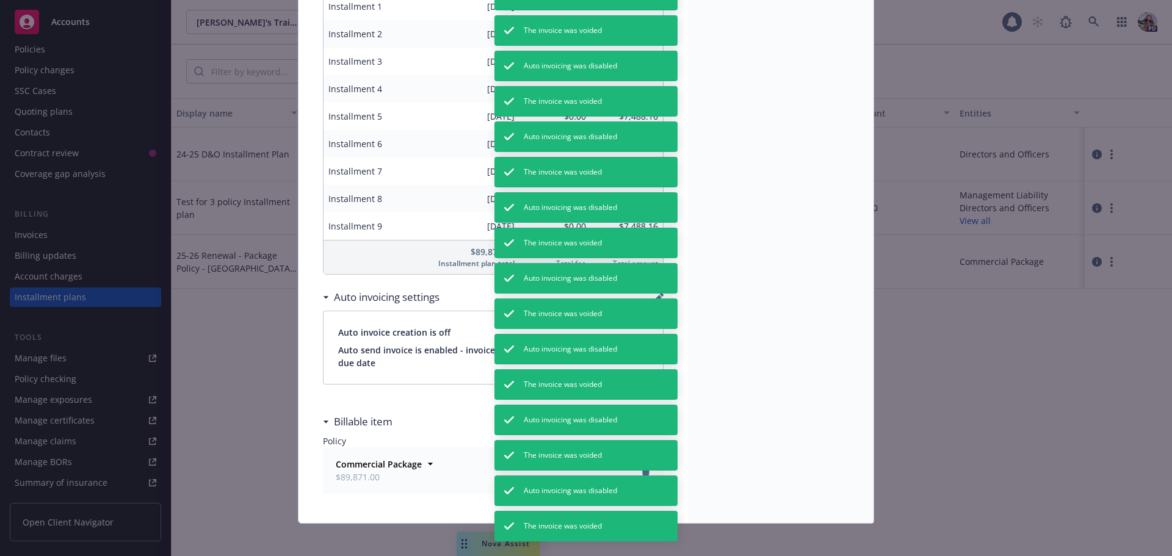
scroll to position [238, 0]
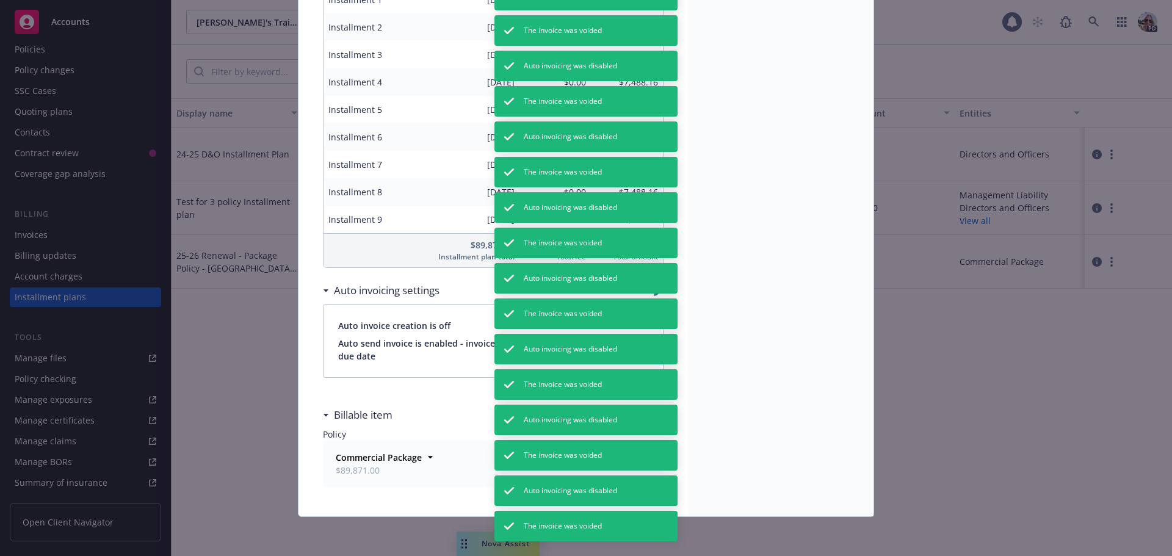
click at [372, 355] on span "Auto send invoice is enabled - invoice will be emailed 20 days before the due d…" at bounding box center [493, 350] width 310 height 26
click at [805, 385] on div "Next due date 10/01/2025 Total amount $89,871.00 Billing type Agency - Installm…" at bounding box center [781, 175] width 186 height 684
click at [371, 397] on div "Billable item Policy Commercial Package $89,871.00 Effective dates [DATE] - [DA…" at bounding box center [493, 440] width 341 height 95
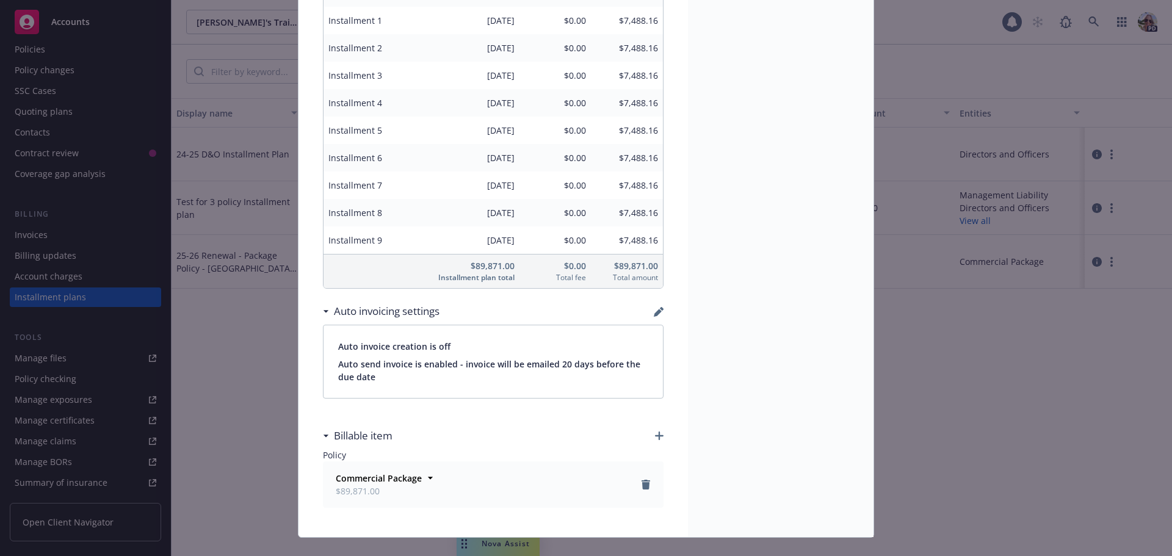
scroll to position [238, 0]
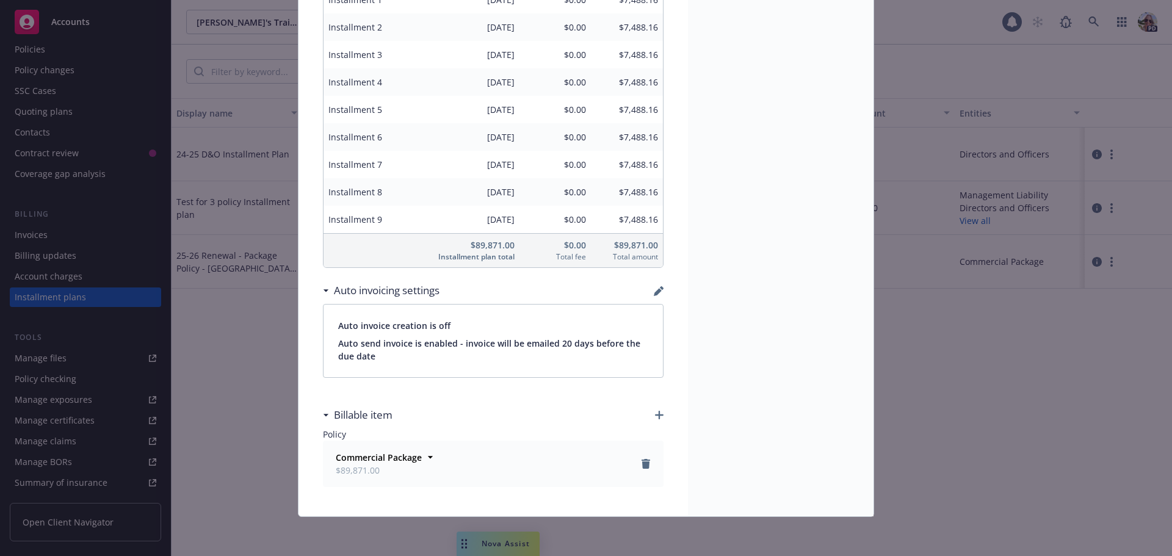
click at [648, 295] on div "Auto invoicing settings" at bounding box center [493, 291] width 341 height 26
click at [654, 292] on icon "button" at bounding box center [658, 292] width 8 height 8
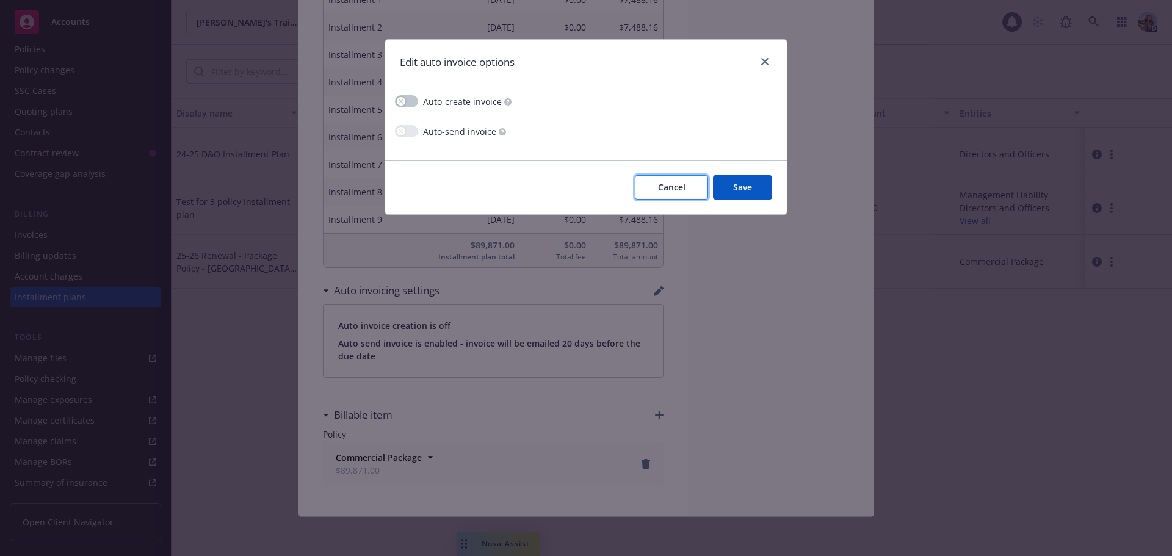
click at [673, 183] on span "Cancel" at bounding box center [671, 187] width 27 height 12
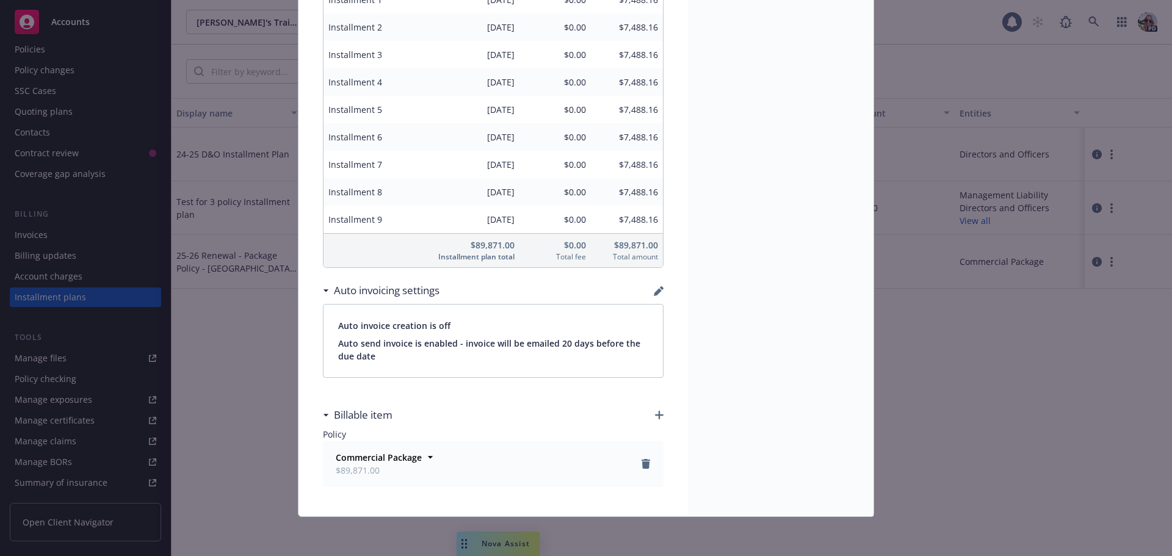
click at [442, 399] on div "Billable item Policy Commercial Package $89,871.00 Effective dates [DATE] - [DA…" at bounding box center [493, 440] width 341 height 95
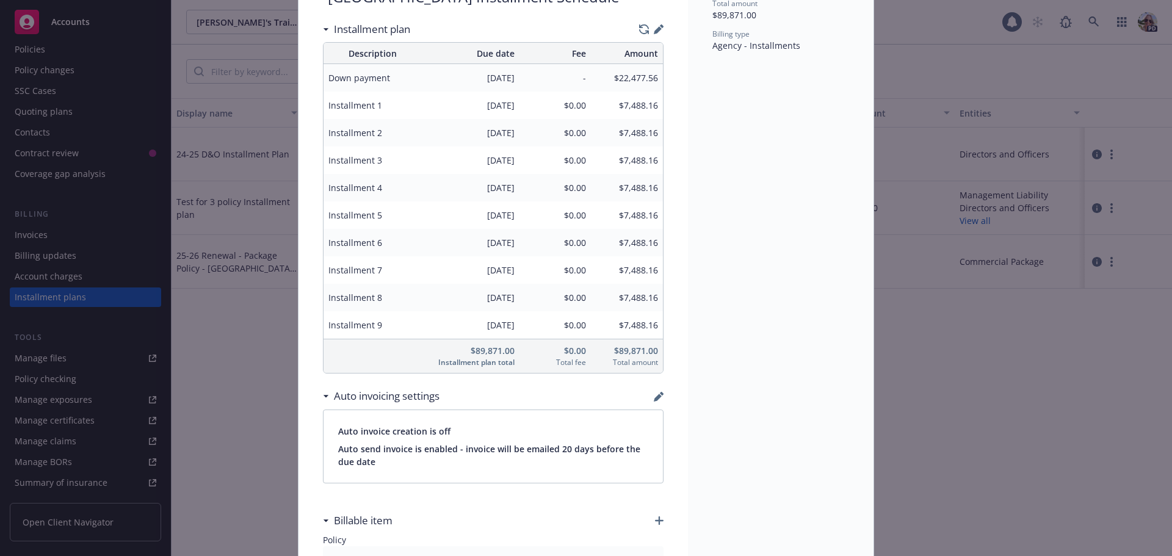
scroll to position [0, 0]
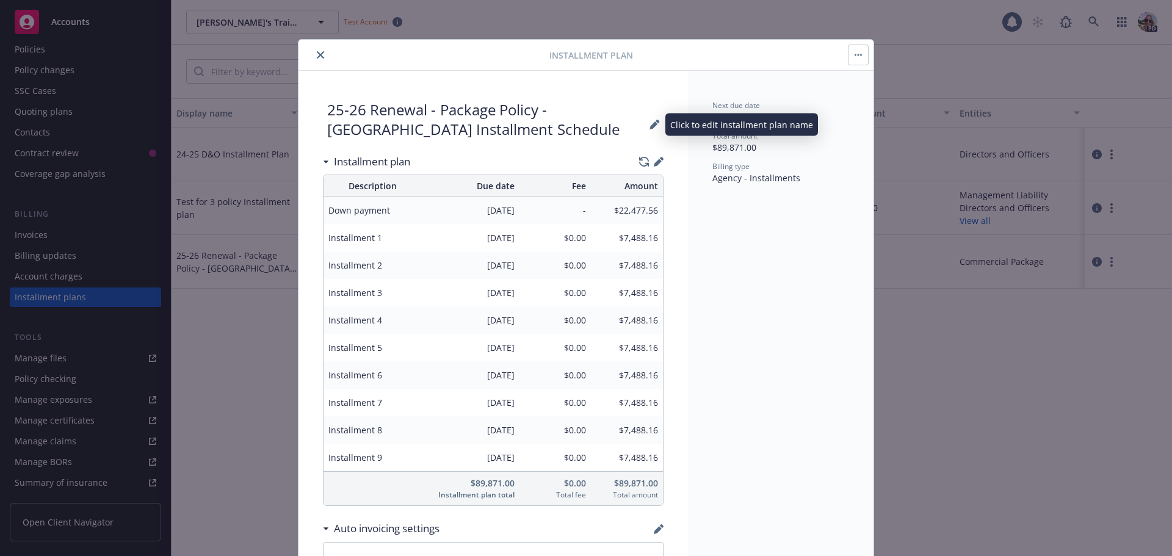
click at [650, 125] on icon at bounding box center [654, 126] width 8 height 8
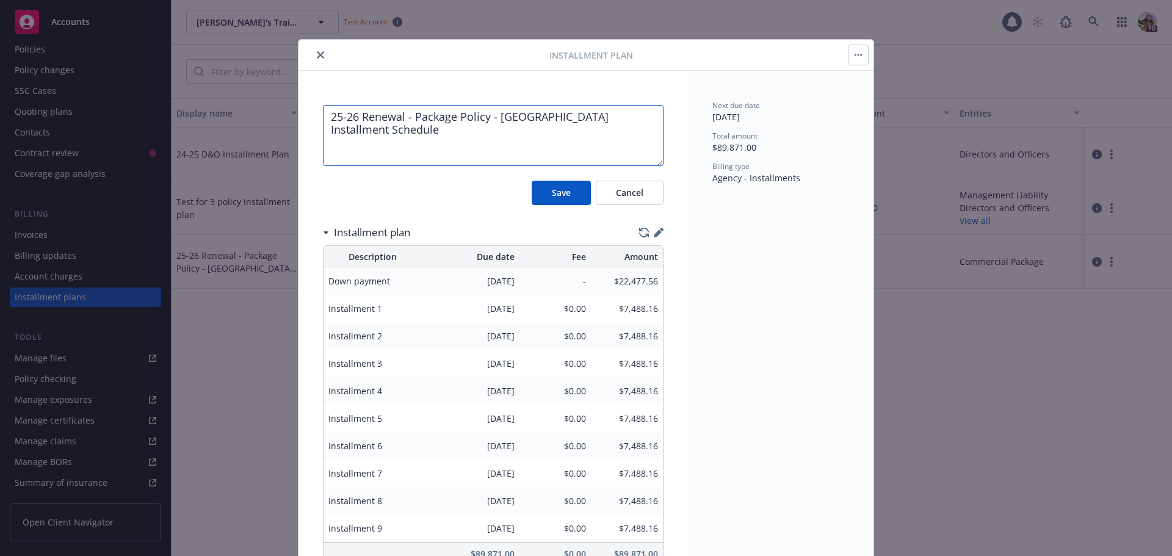
click at [451, 116] on textarea "25-26 Renewal - Package Policy - [GEOGRAPHIC_DATA] Installment Schedule" at bounding box center [493, 135] width 341 height 61
type textarea "25-26 Renewal - Package & Umbrella - [GEOGRAPHIC_DATA] Installment Schedule"
click at [558, 185] on button "Save" at bounding box center [561, 193] width 59 height 24
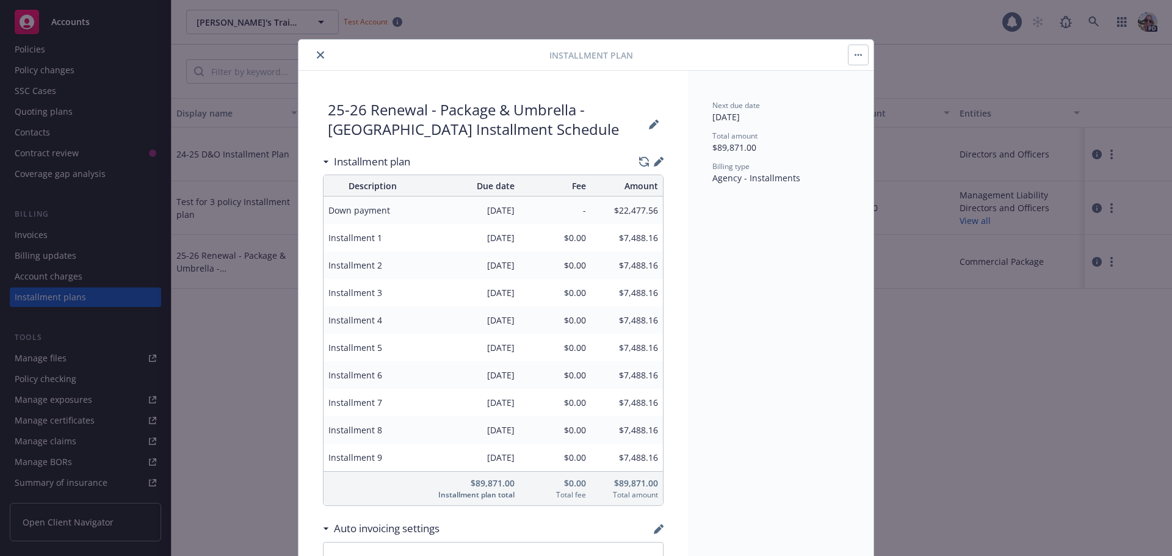
click at [318, 53] on icon "close" at bounding box center [320, 54] width 7 height 7
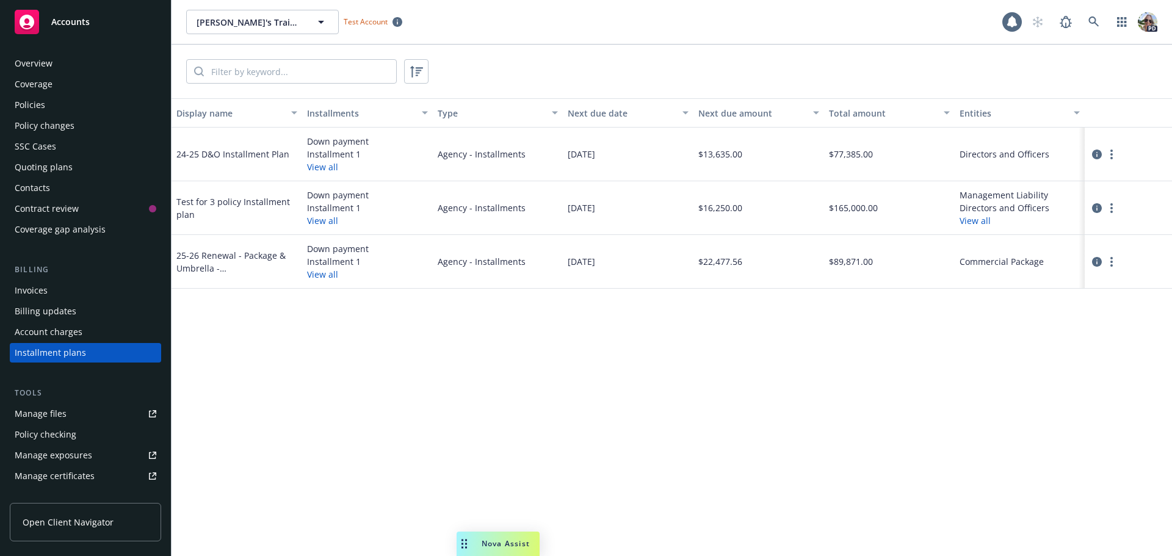
click at [22, 110] on div "Policies" at bounding box center [30, 105] width 31 height 20
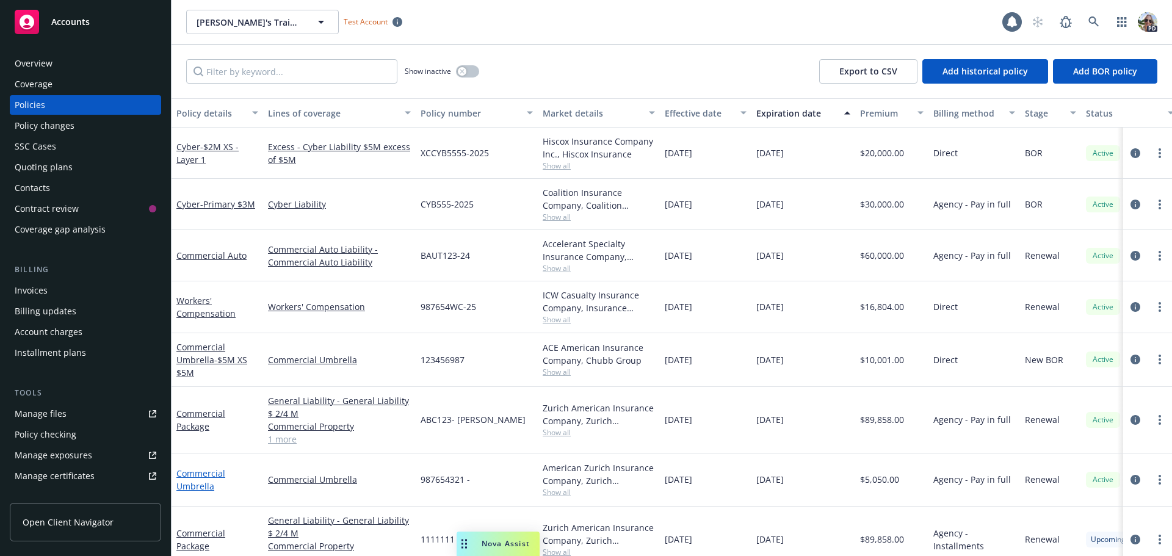
click at [200, 473] on link "Commercial Umbrella" at bounding box center [200, 480] width 49 height 24
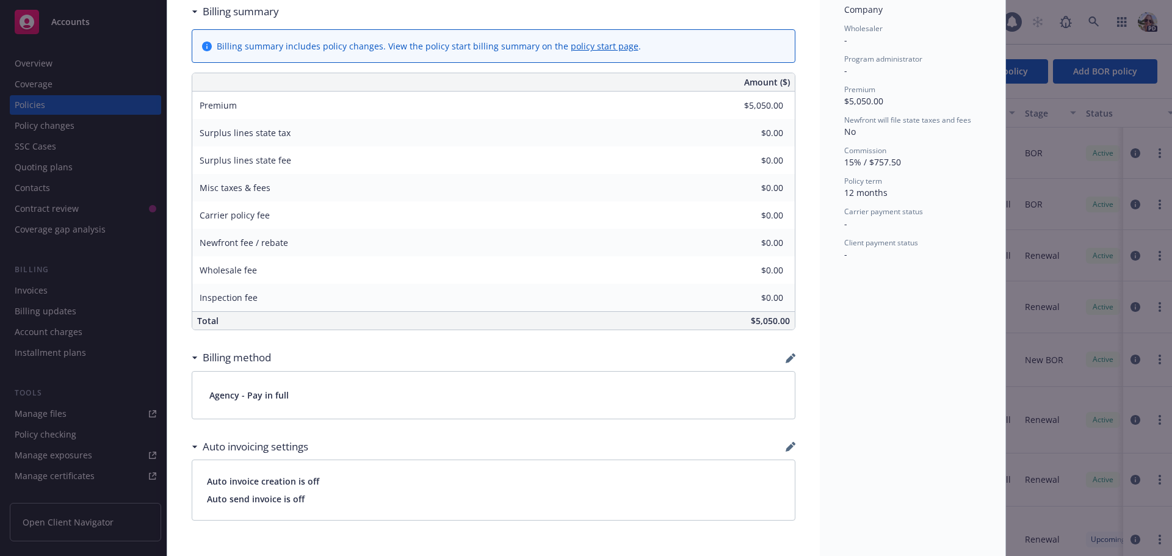
scroll to position [427, 0]
click at [786, 355] on icon "button" at bounding box center [791, 358] width 10 height 10
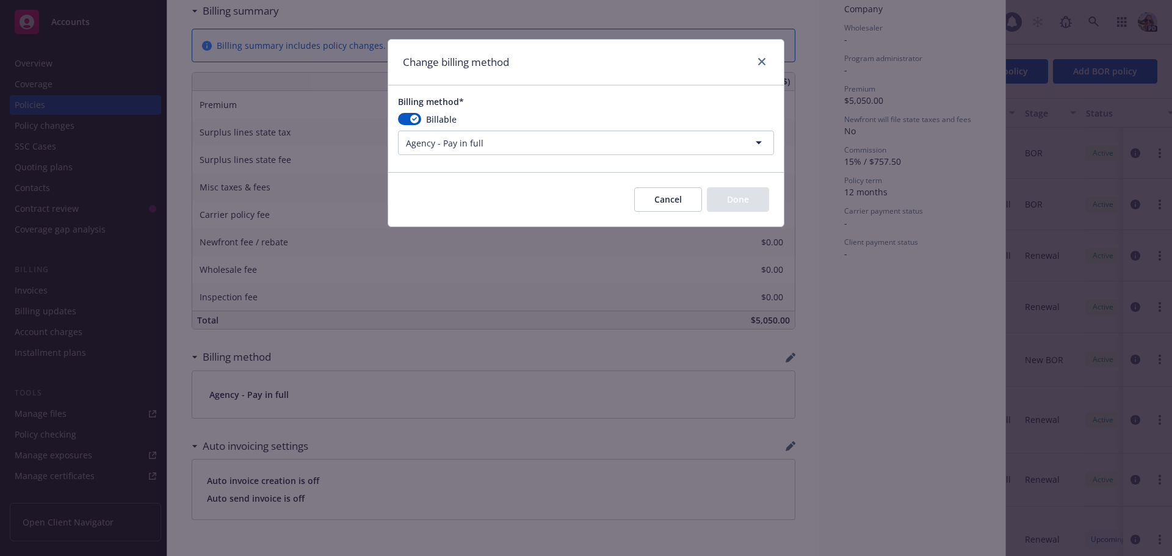
click at [482, 142] on html "Accounts Overview Coverage Policies Policy changes SSC Cases Quoting plans Cont…" at bounding box center [586, 278] width 1172 height 556
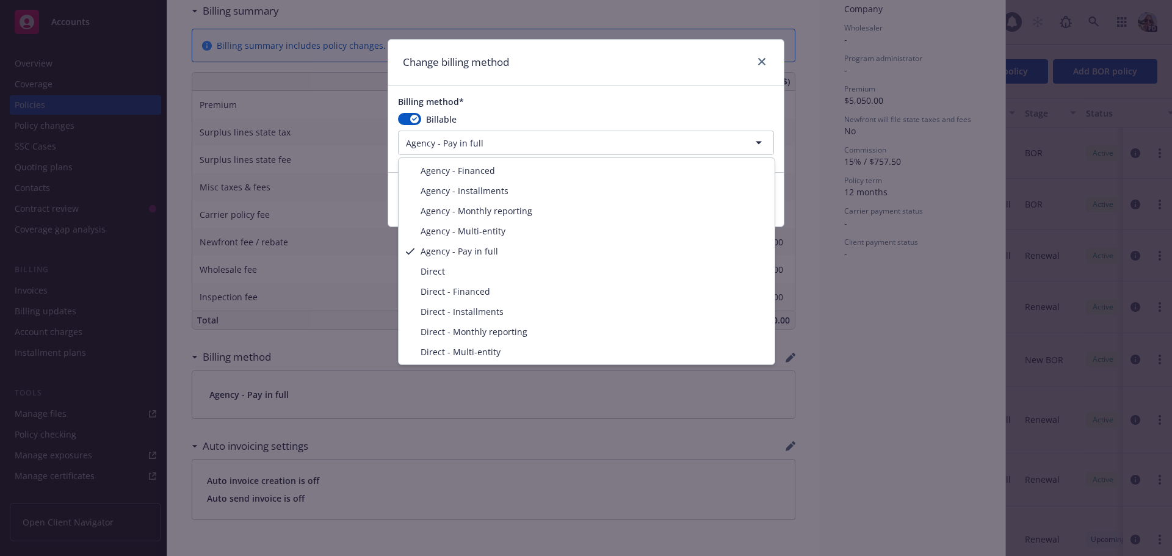
select select "AGENCY_INSTALLMENTS"
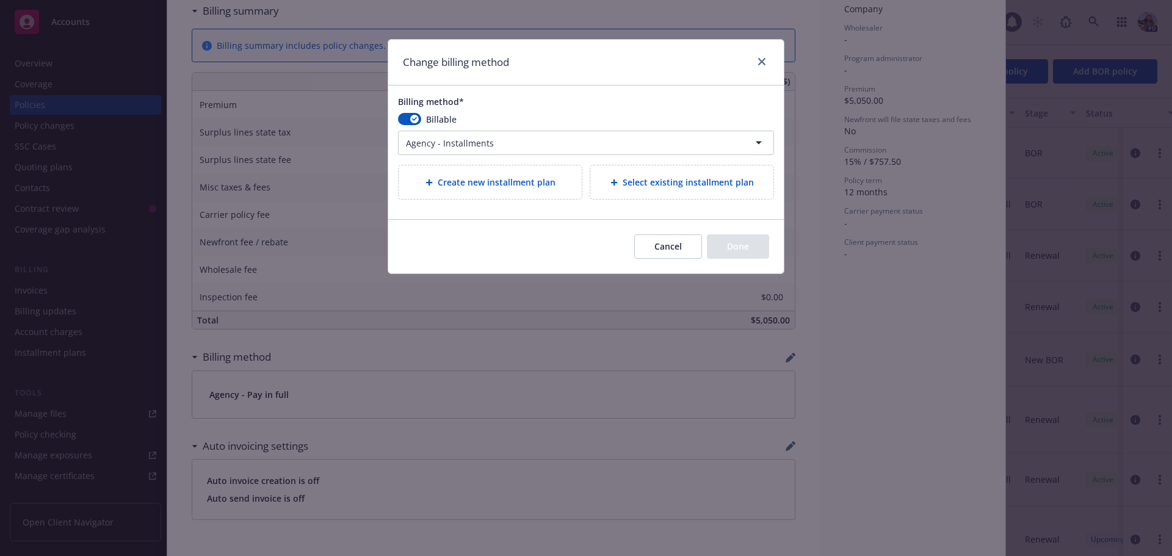
click at [628, 181] on span "Select existing installment plan" at bounding box center [688, 182] width 131 height 13
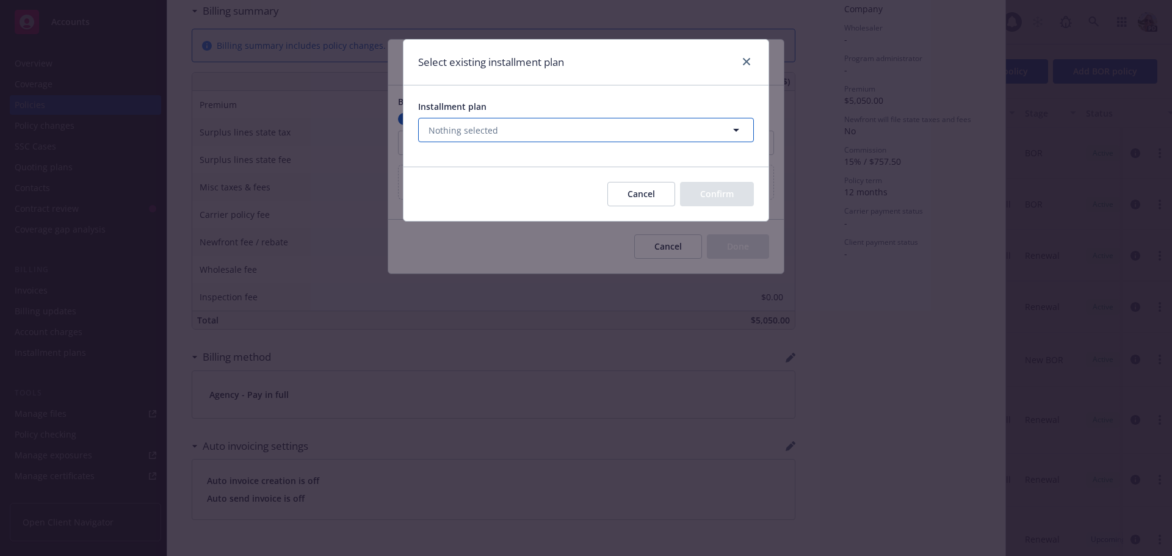
click at [495, 126] on span "Nothing selected" at bounding box center [464, 130] width 70 height 13
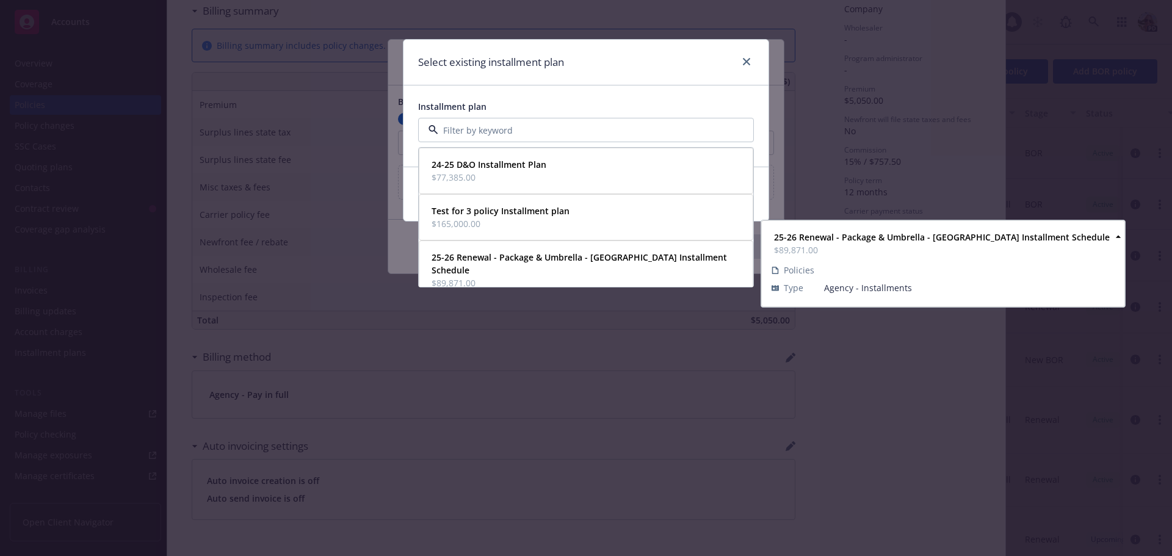
click at [532, 277] on span "$89,871.00" at bounding box center [585, 283] width 307 height 13
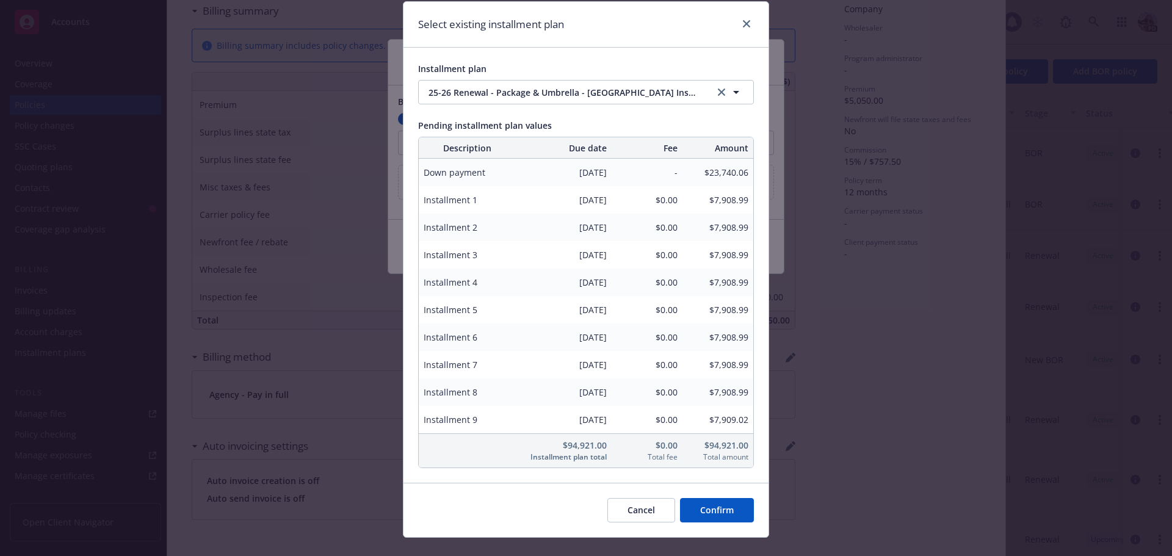
scroll to position [59, 0]
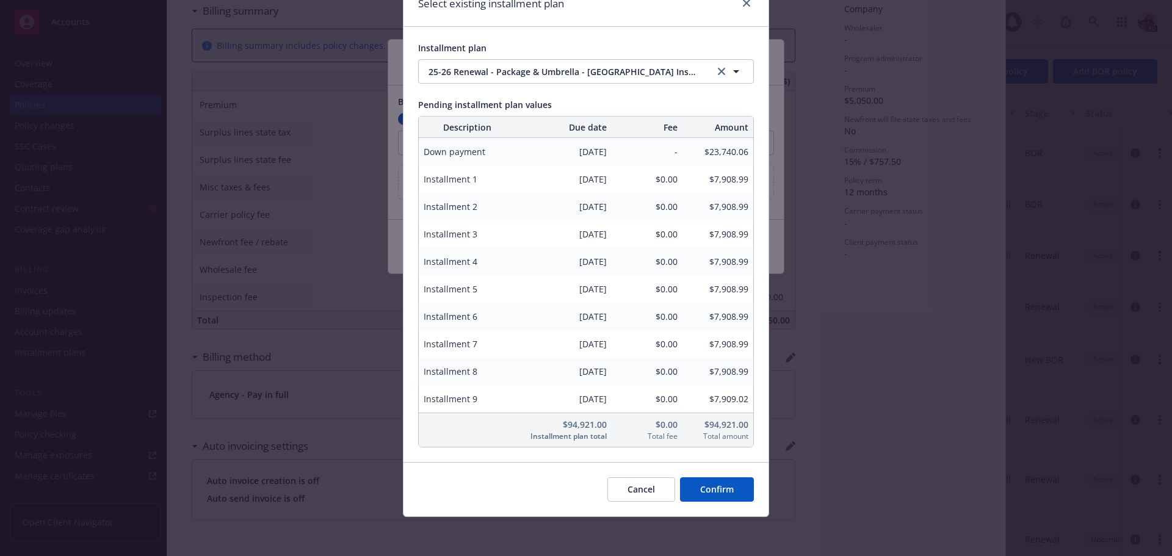
click at [703, 491] on button "Confirm" at bounding box center [717, 489] width 74 height 24
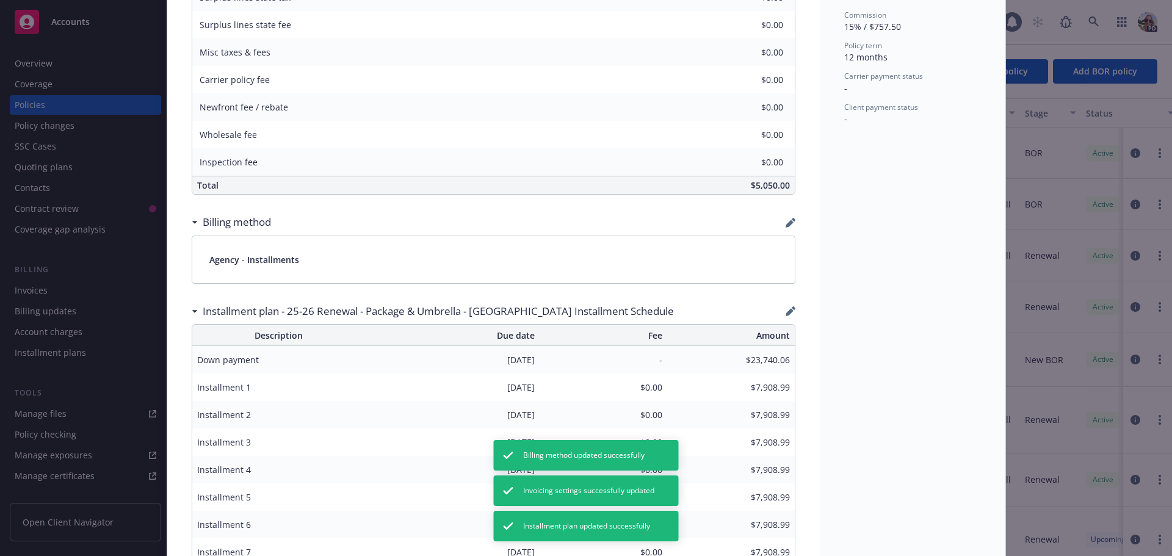
scroll to position [611, 0]
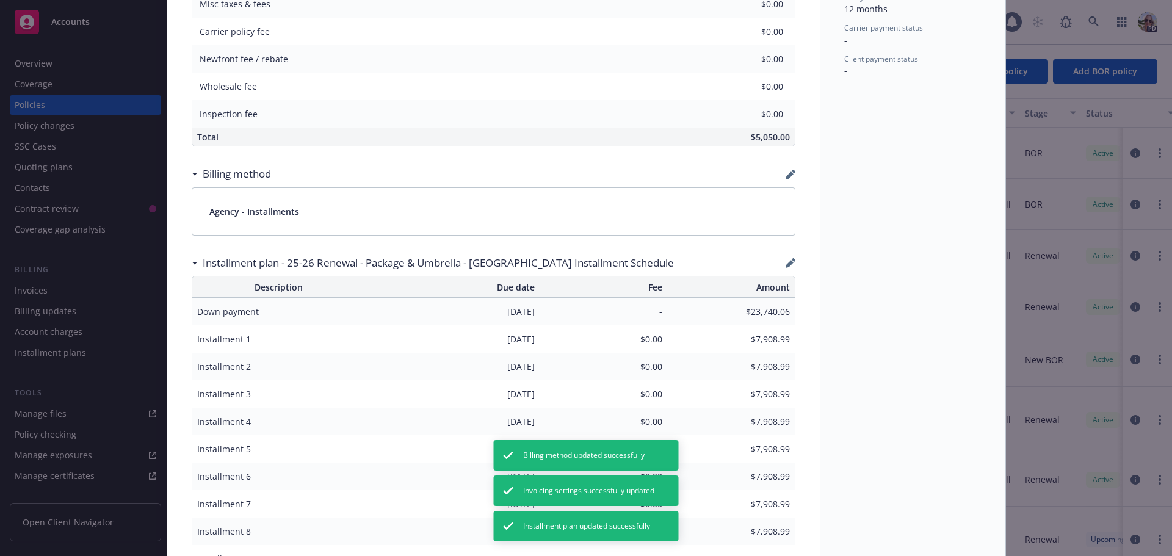
click at [732, 367] on span "$7,908.99" at bounding box center [731, 366] width 118 height 13
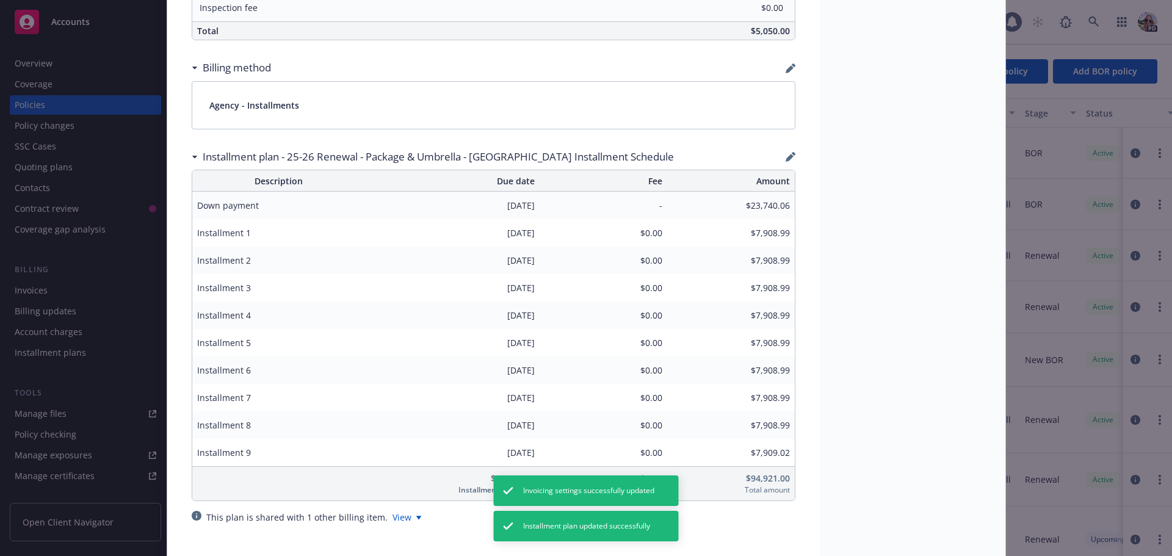
scroll to position [733, 0]
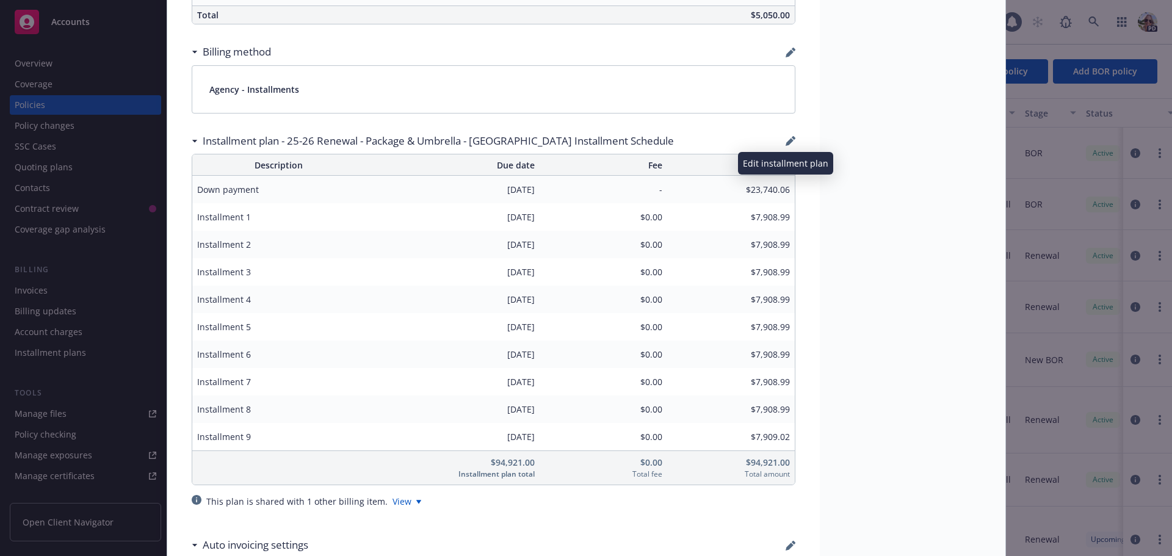
click at [786, 142] on icon "button" at bounding box center [790, 142] width 8 height 8
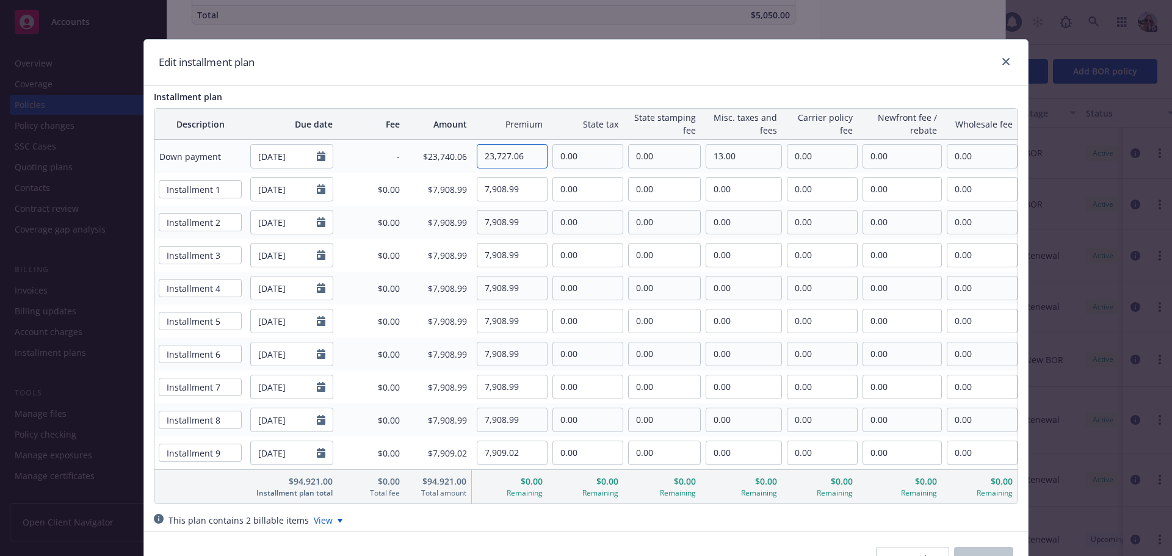
drag, startPoint x: 521, startPoint y: 159, endPoint x: 514, endPoint y: 159, distance: 6.7
click at [514, 159] on input "23,727.06" at bounding box center [512, 156] width 70 height 23
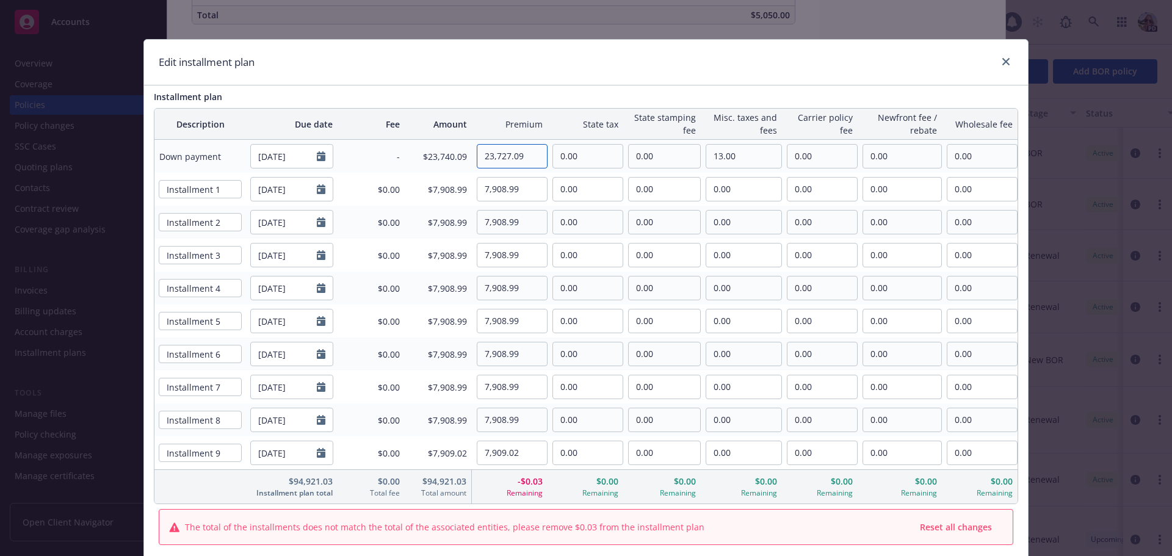
type input "23,727.09"
drag, startPoint x: 516, startPoint y: 453, endPoint x: 499, endPoint y: 455, distance: 16.7
click at [499, 455] on input "7,909.02" at bounding box center [512, 452] width 70 height 23
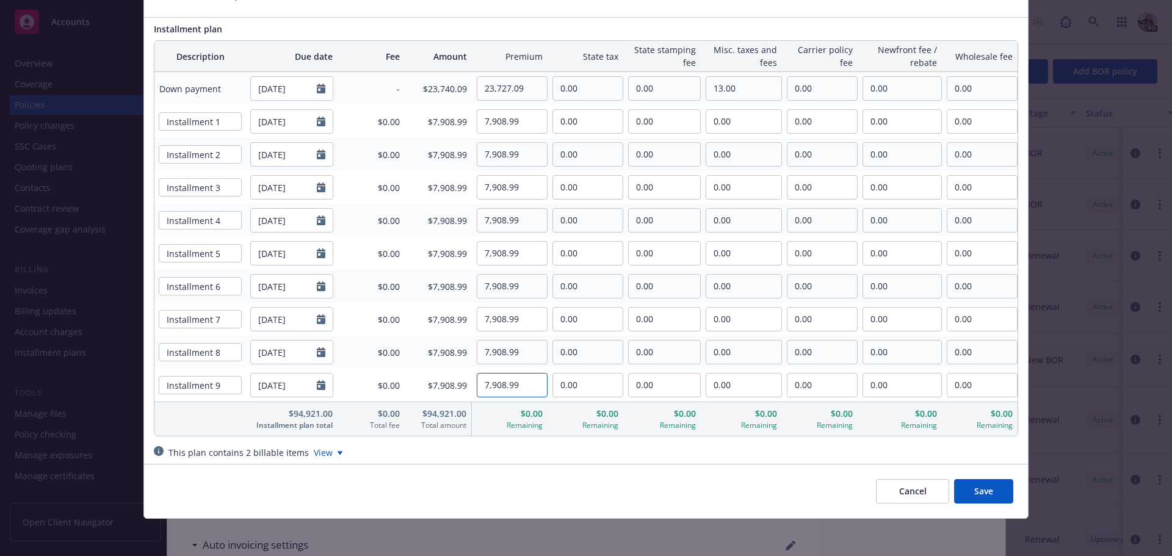
scroll to position [70, 0]
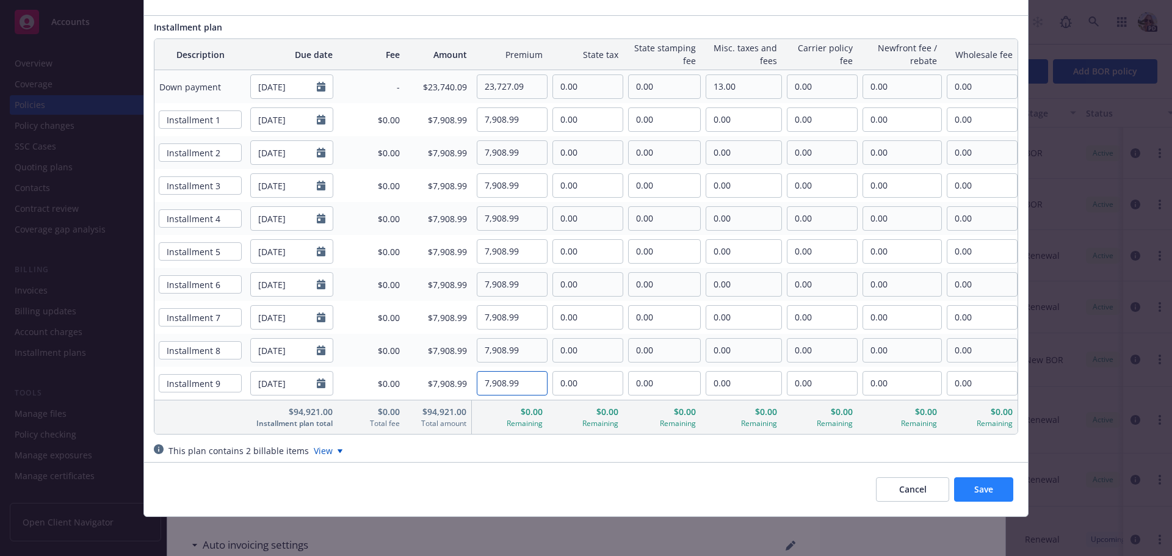
type input "7,908.99"
click at [993, 486] on button "Save" at bounding box center [983, 489] width 59 height 24
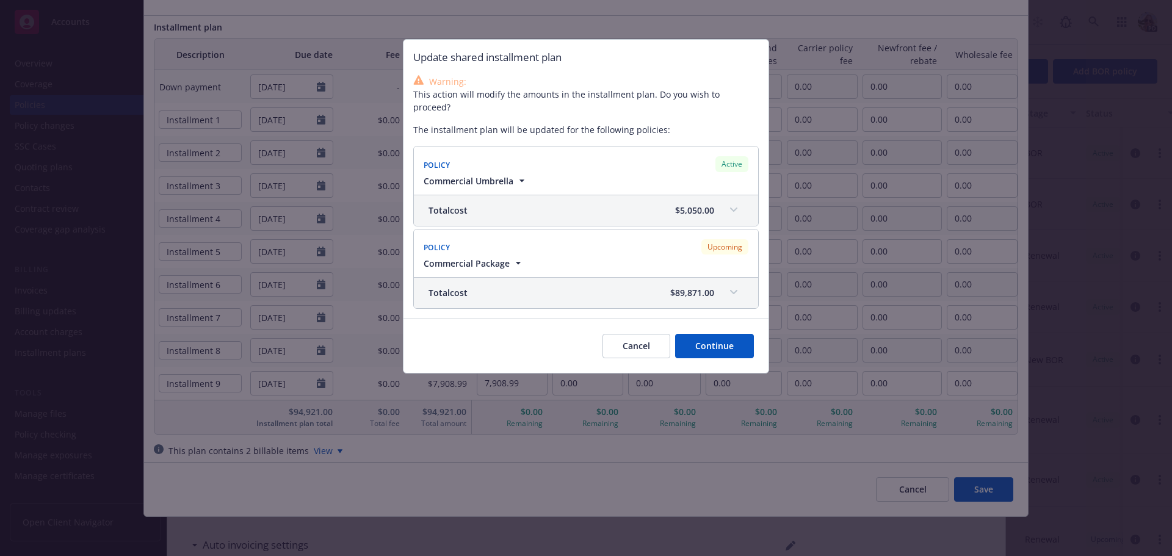
click at [708, 334] on button "Continue" at bounding box center [714, 346] width 79 height 24
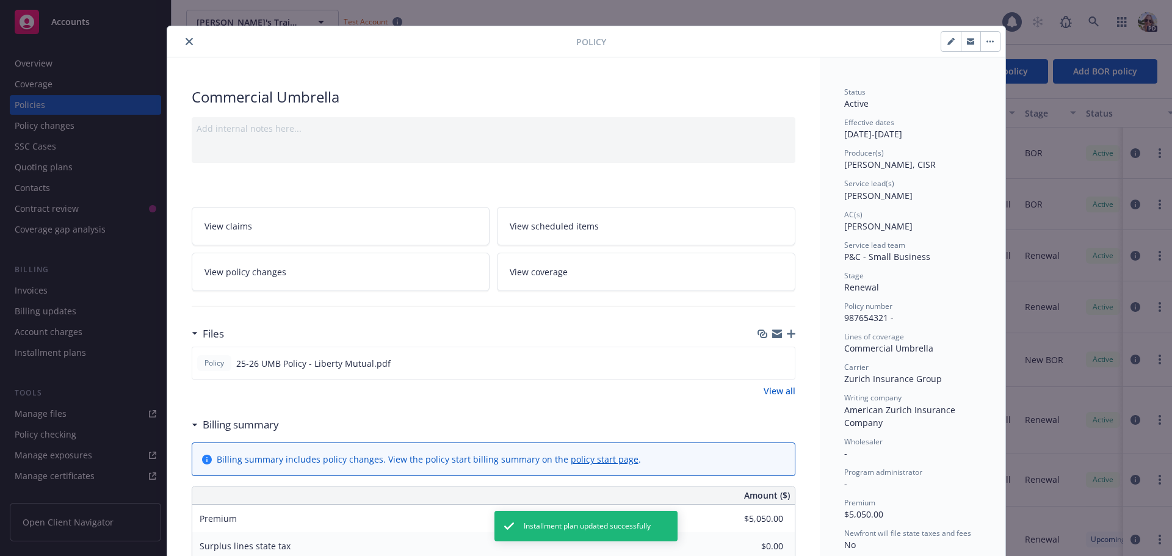
scroll to position [0, 0]
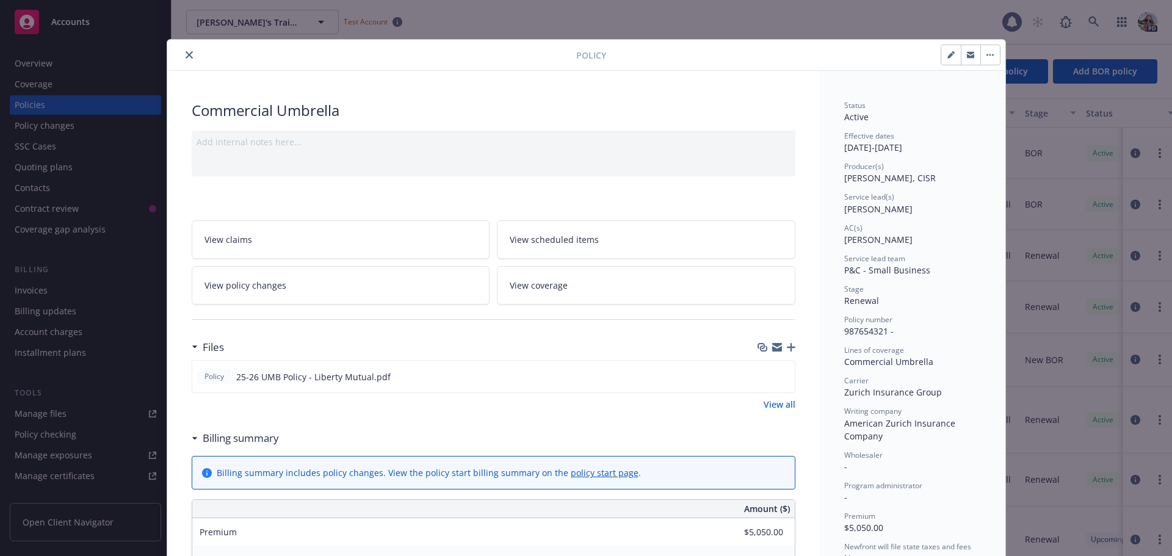
click at [186, 53] on icon "close" at bounding box center [189, 54] width 7 height 7
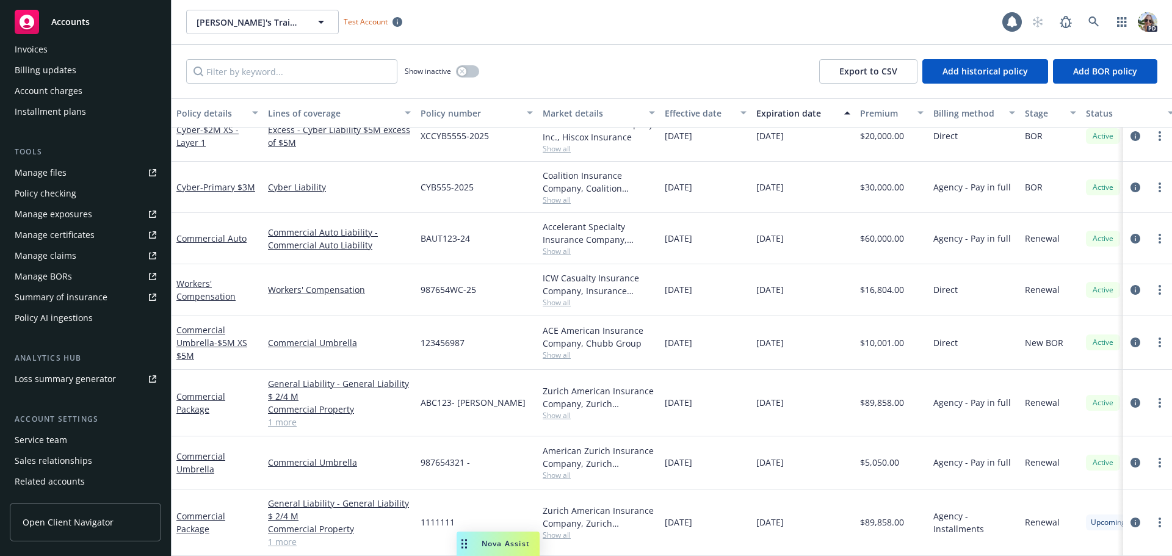
scroll to position [244, 0]
click at [36, 105] on div "Installment plans" at bounding box center [50, 109] width 71 height 20
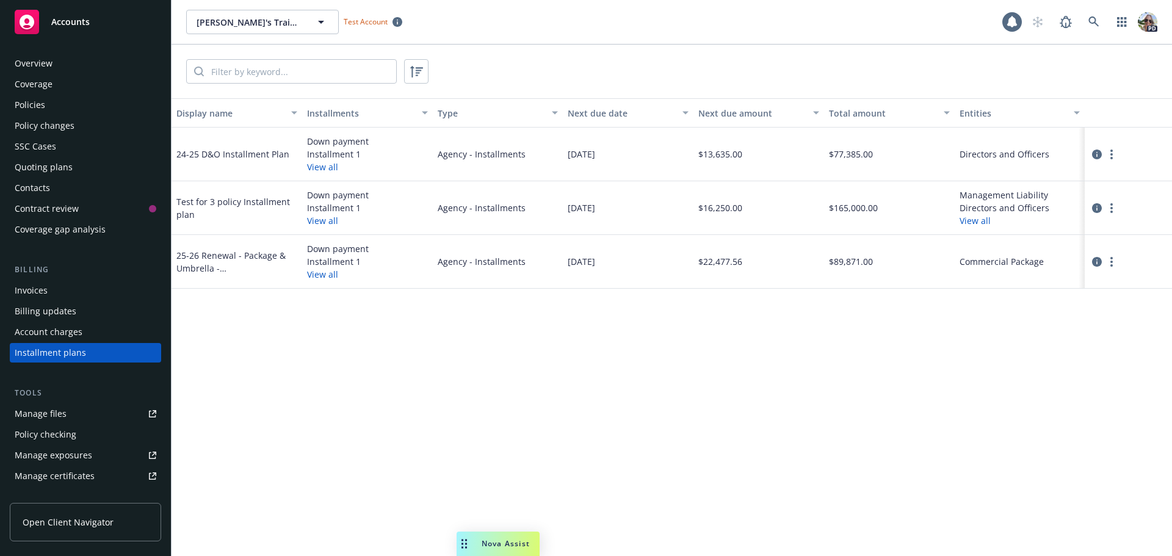
scroll to position [56, 0]
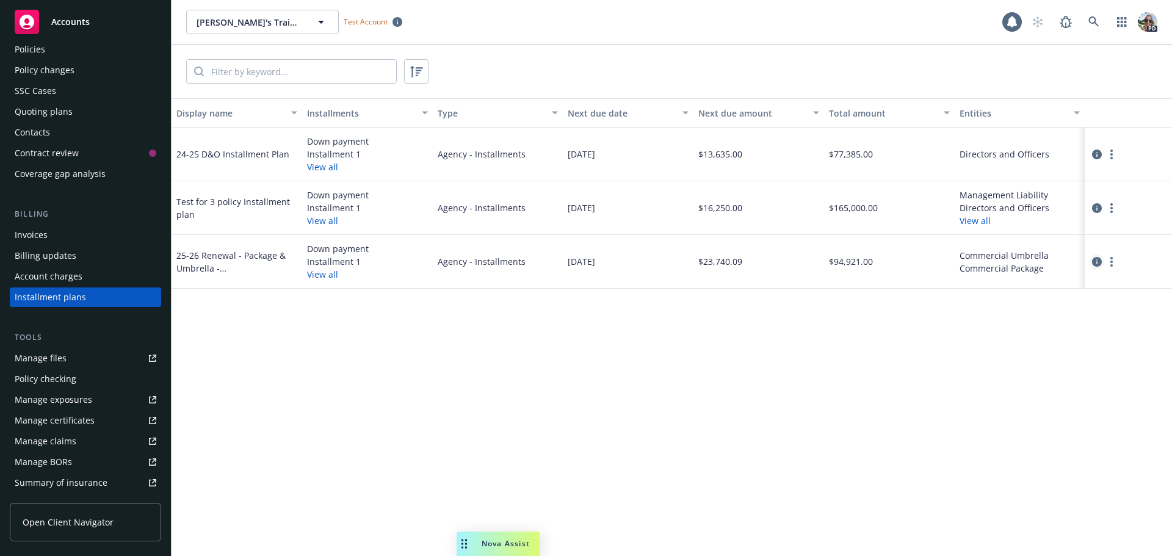
click at [1093, 260] on icon "circleInformation" at bounding box center [1097, 262] width 10 height 10
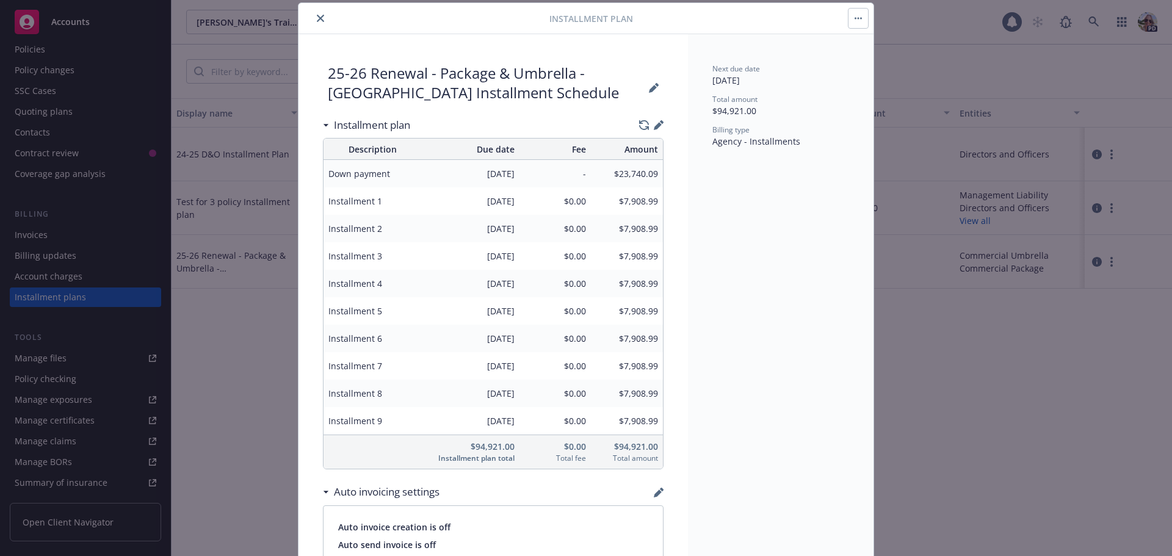
scroll to position [98, 0]
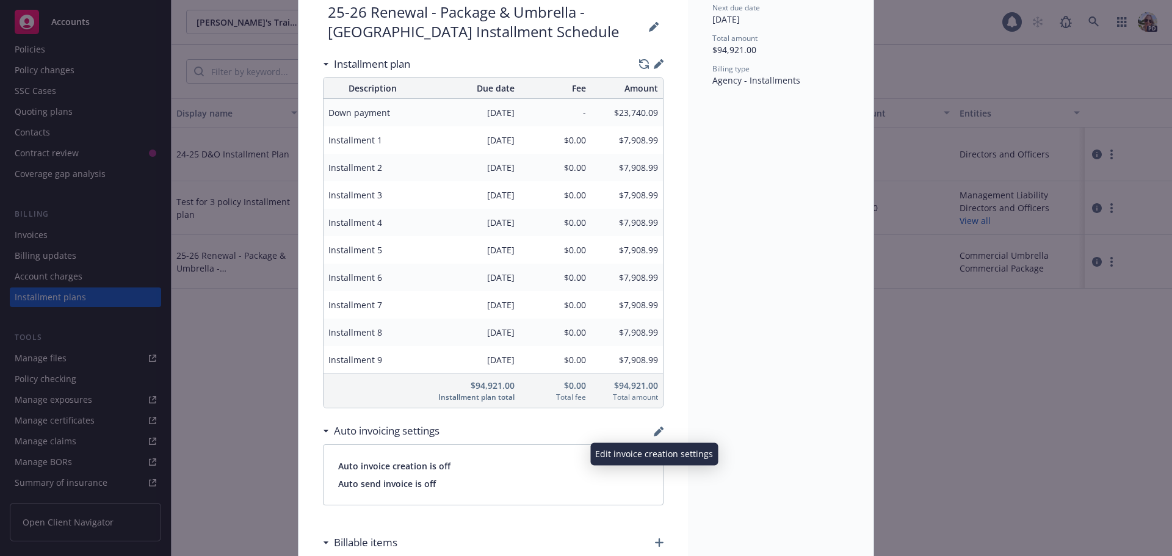
click at [660, 428] on icon "button" at bounding box center [662, 429] width 4 height 4
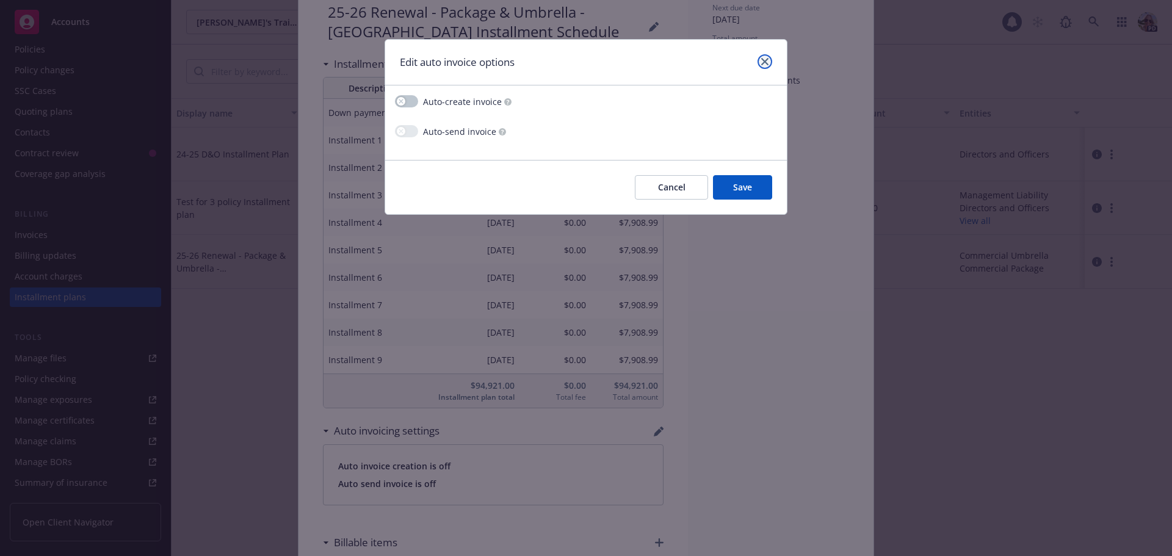
click at [763, 61] on icon "close" at bounding box center [764, 61] width 7 height 7
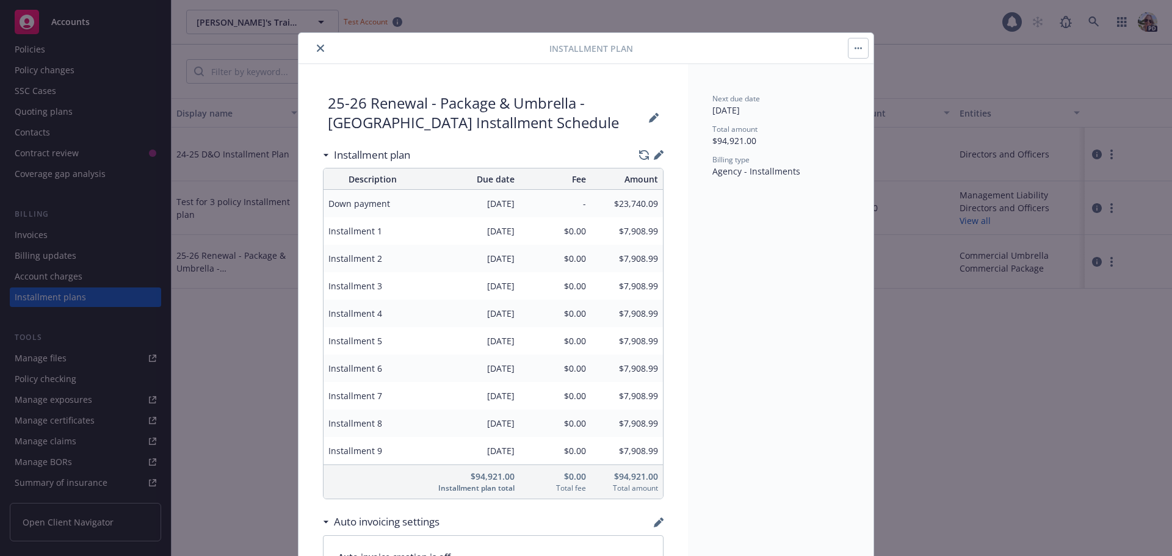
scroll to position [0, 0]
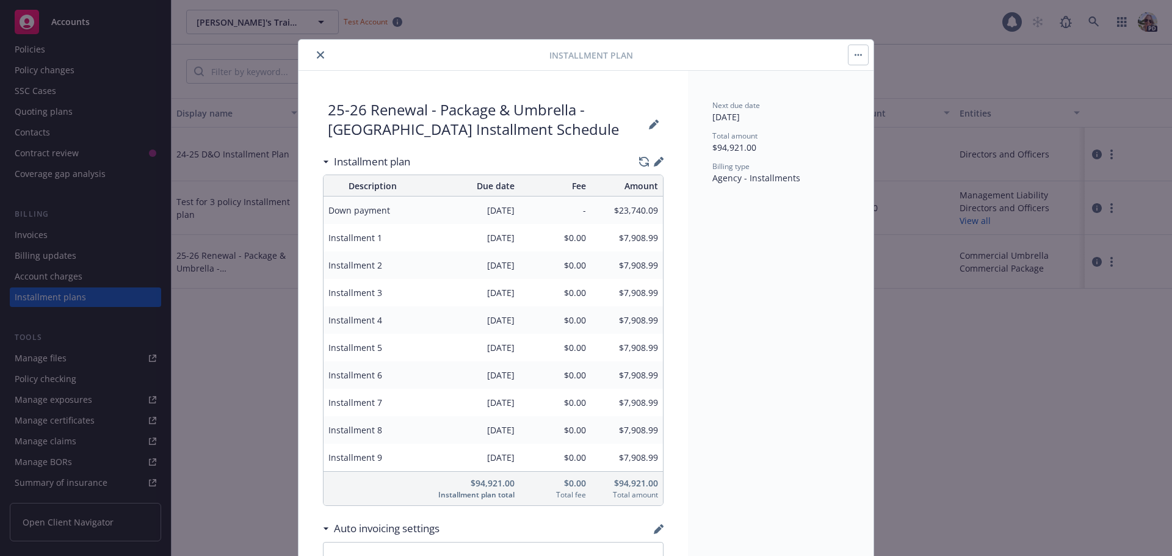
click at [316, 47] on div "Installment Plan" at bounding box center [586, 55] width 575 height 31
click at [317, 54] on icon "close" at bounding box center [320, 54] width 7 height 7
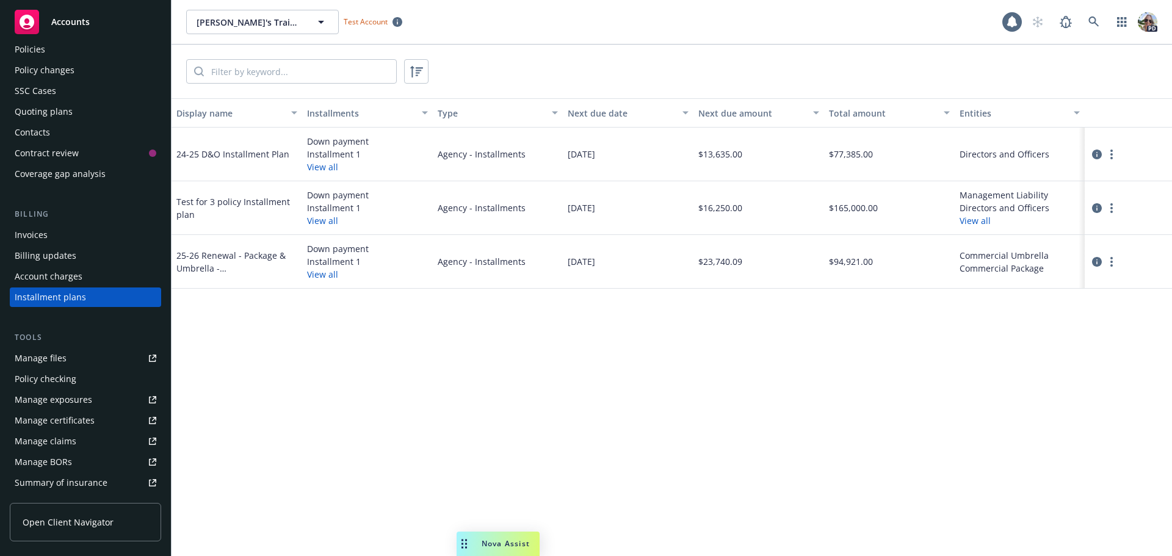
click at [35, 235] on div "Invoices" at bounding box center [31, 235] width 33 height 20
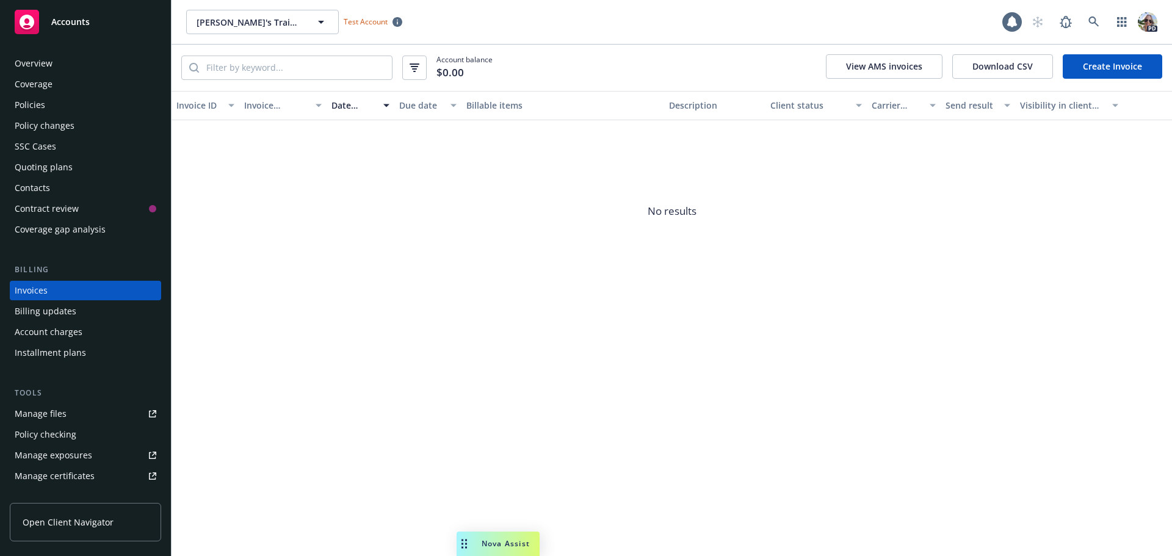
click at [1108, 62] on link "Create Invoice" at bounding box center [1113, 66] width 100 height 24
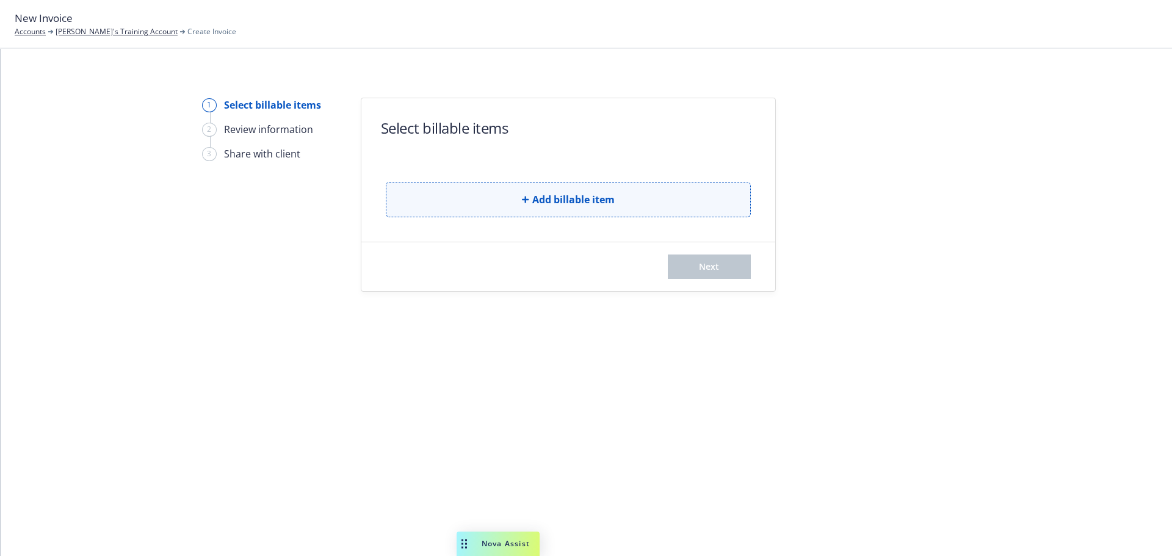
click at [466, 187] on button "Add billable item" at bounding box center [568, 199] width 365 height 35
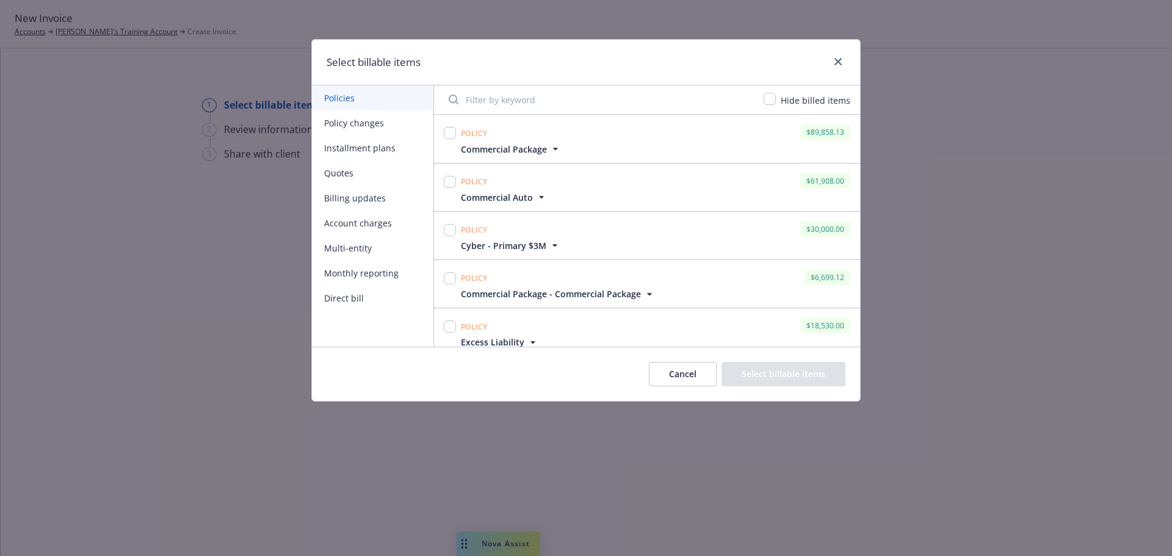
click at [360, 148] on button "Installment plans" at bounding box center [373, 148] width 122 height 25
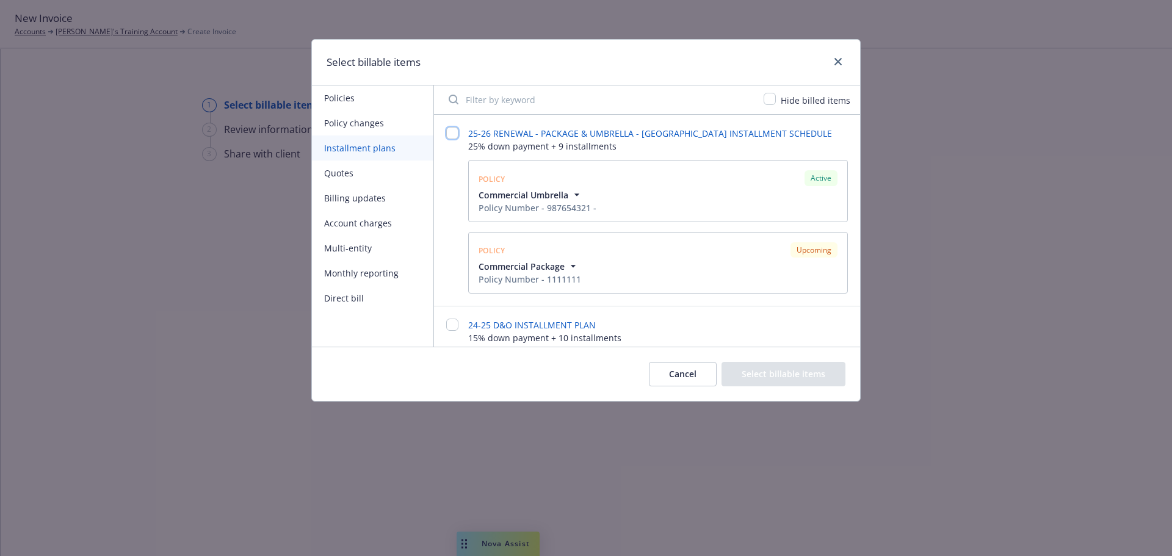
click at [451, 130] on input "checkbox" at bounding box center [452, 133] width 12 height 12
checkbox input "false"
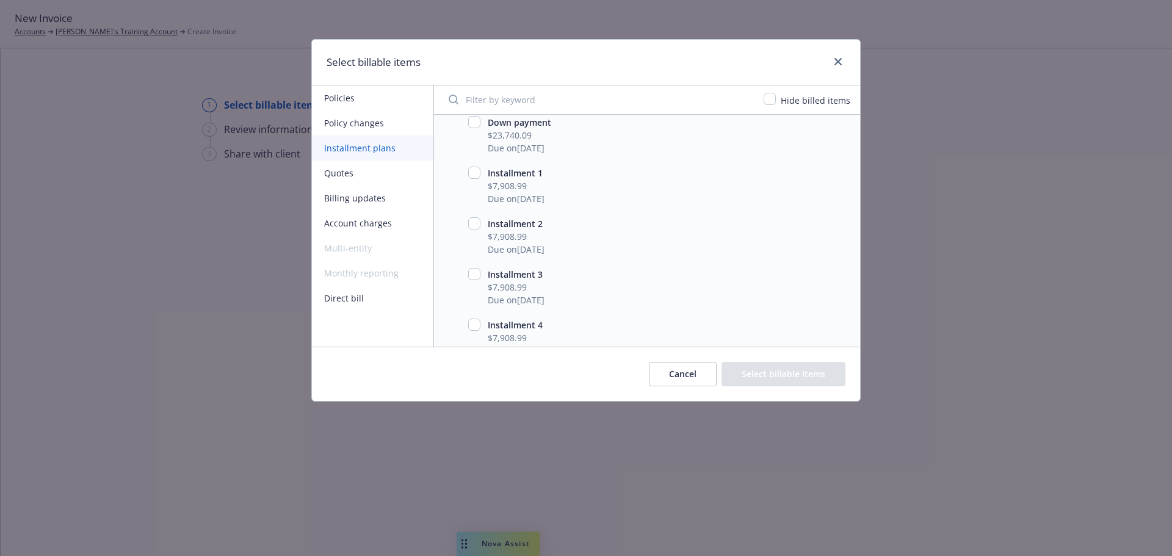
scroll to position [244, 0]
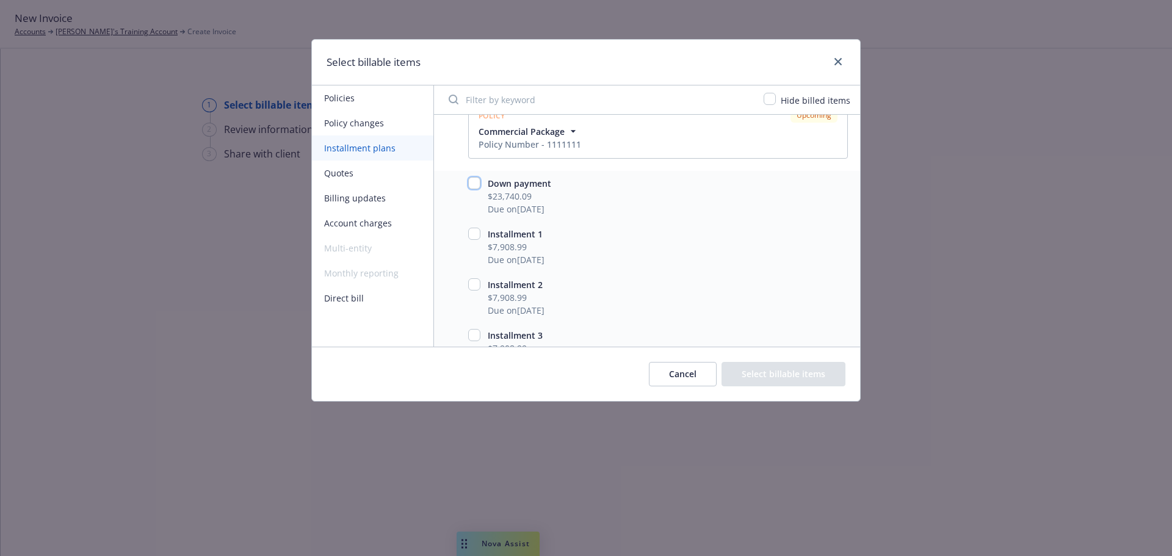
click at [476, 180] on input "checkbox" at bounding box center [474, 183] width 12 height 12
checkbox input "true"
click at [476, 234] on input "checkbox" at bounding box center [474, 234] width 12 height 12
click at [477, 235] on input "checkbox" at bounding box center [474, 234] width 12 height 12
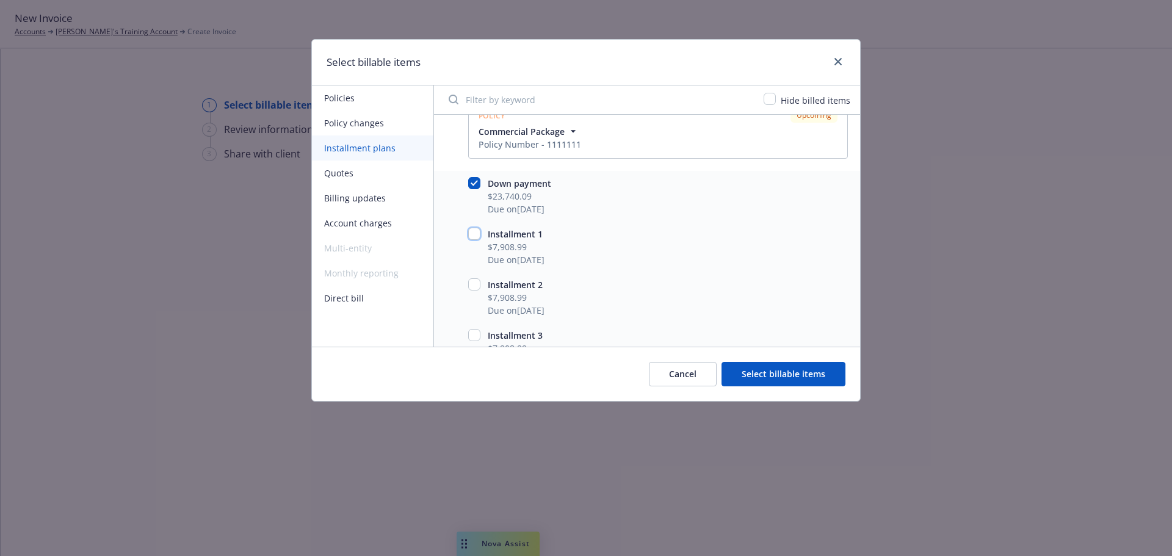
checkbox input "false"
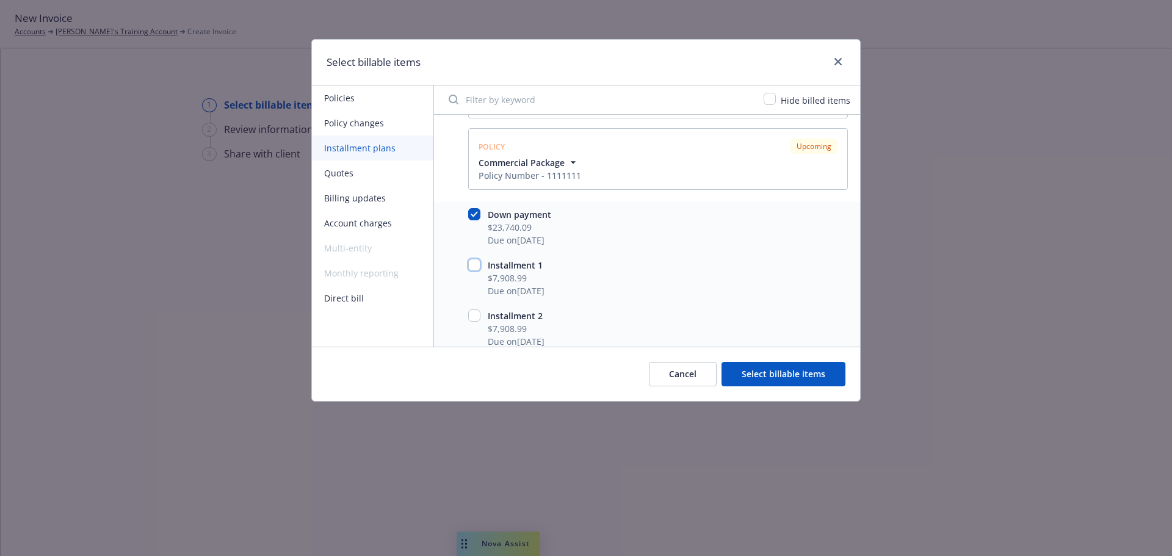
scroll to position [183, 0]
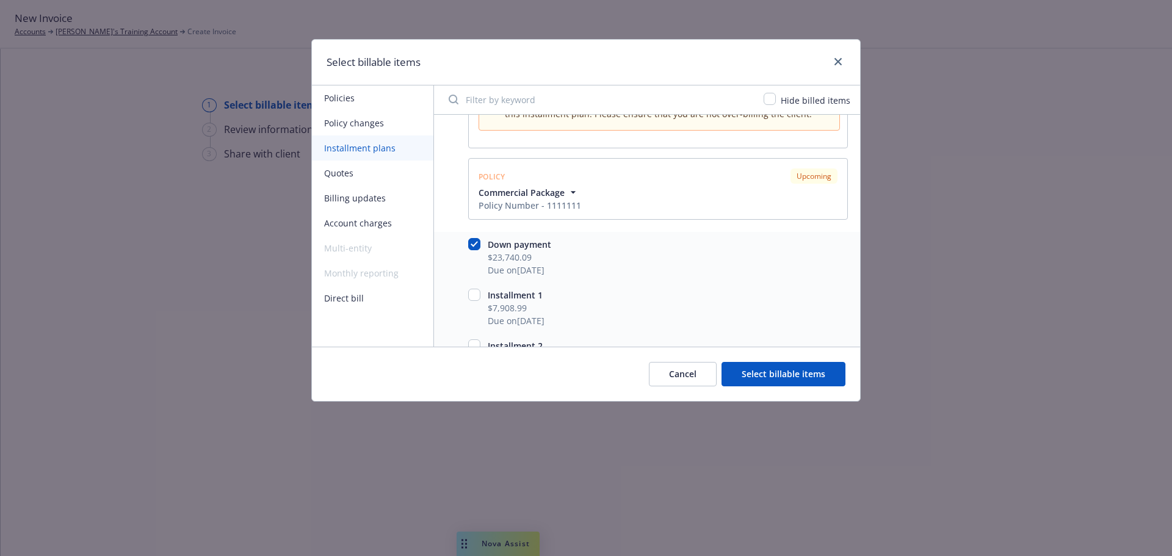
click at [767, 374] on button "Select billable items" at bounding box center [784, 374] width 124 height 24
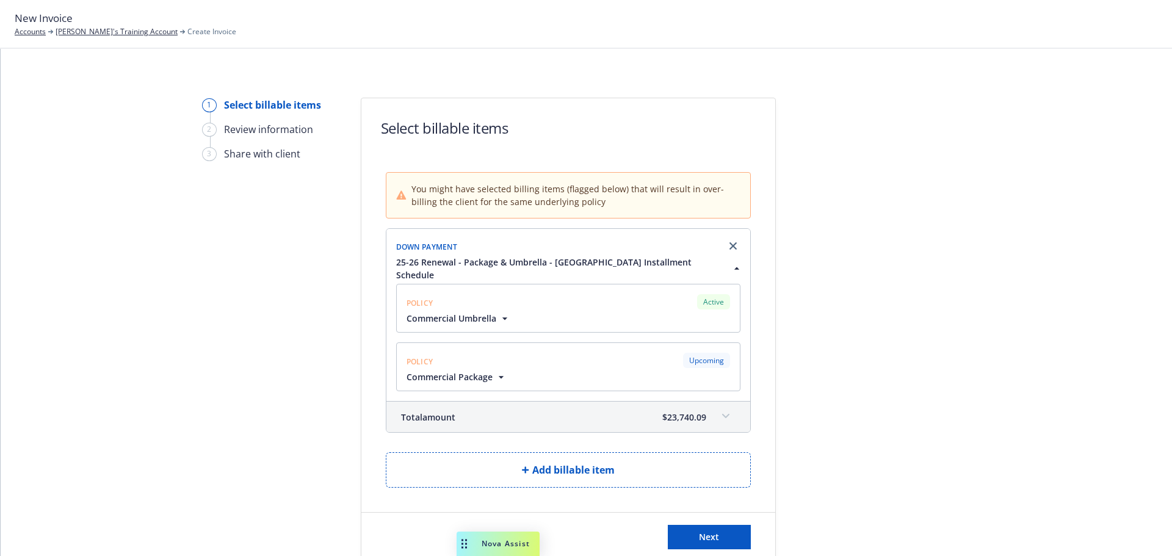
click at [502, 317] on icon "button" at bounding box center [504, 318] width 5 height 2
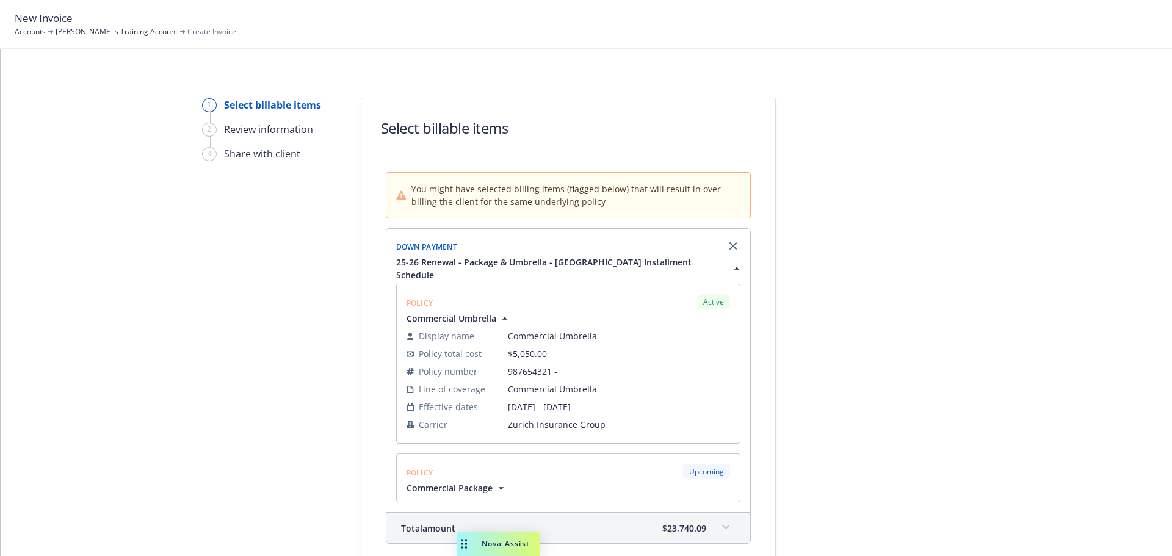
click at [495, 482] on icon "button" at bounding box center [501, 488] width 12 height 12
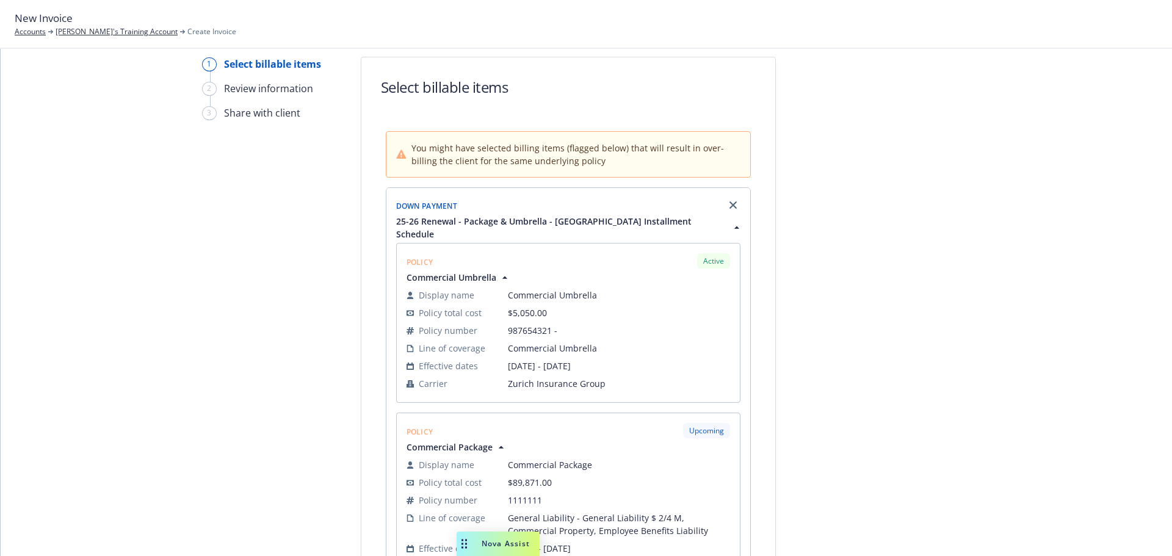
scroll to position [0, 0]
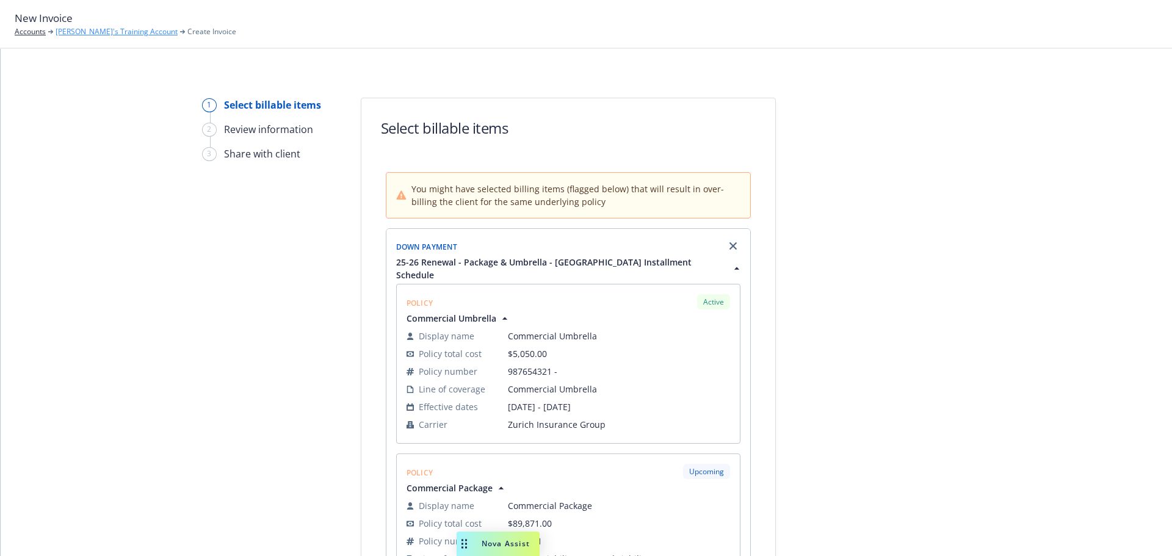
click at [76, 32] on link "[PERSON_NAME]'s Training Account" at bounding box center [117, 31] width 122 height 11
